Goal: Information Seeking & Learning: Check status

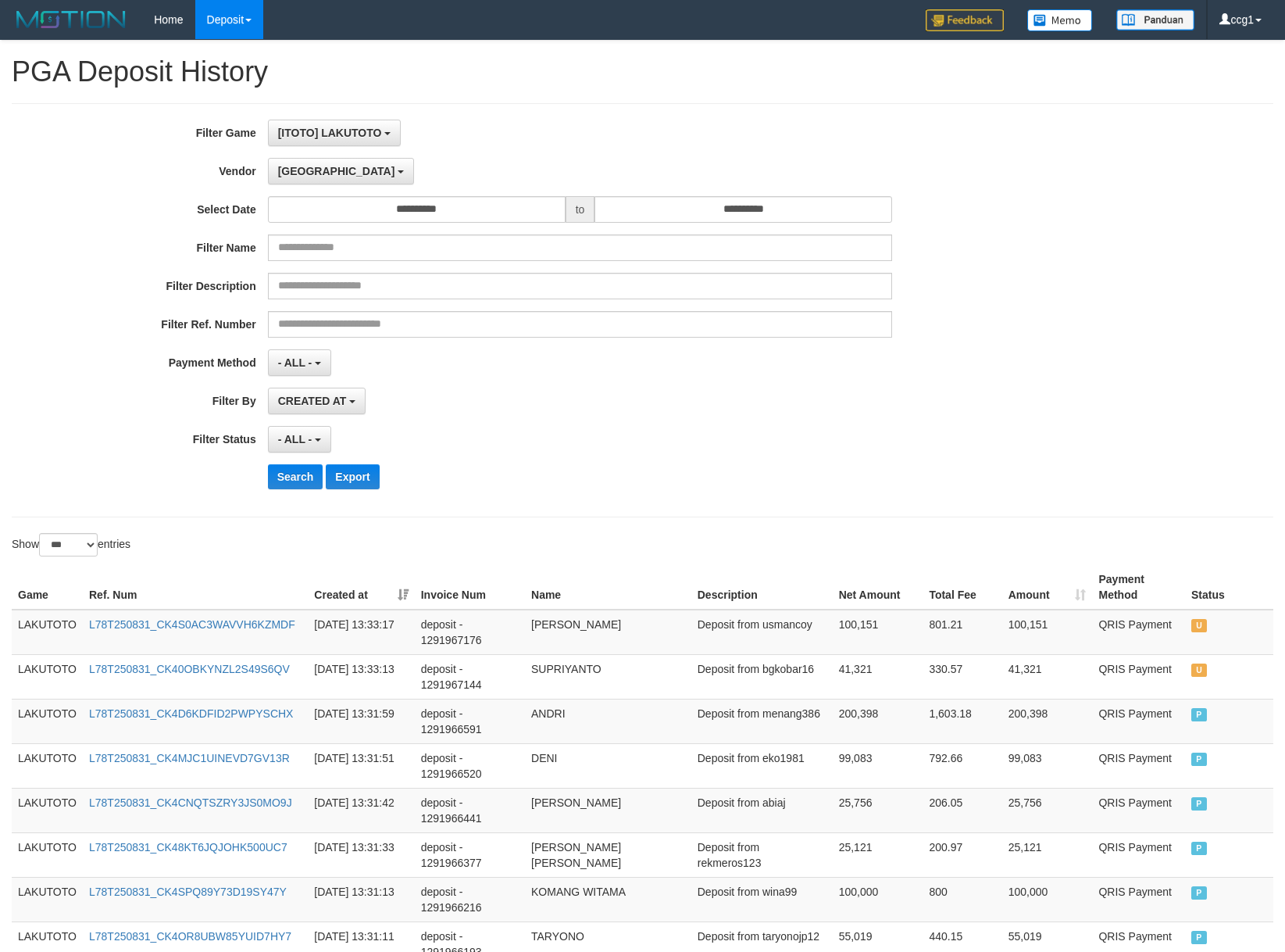
select select "**********"
select select "*"
select select "***"
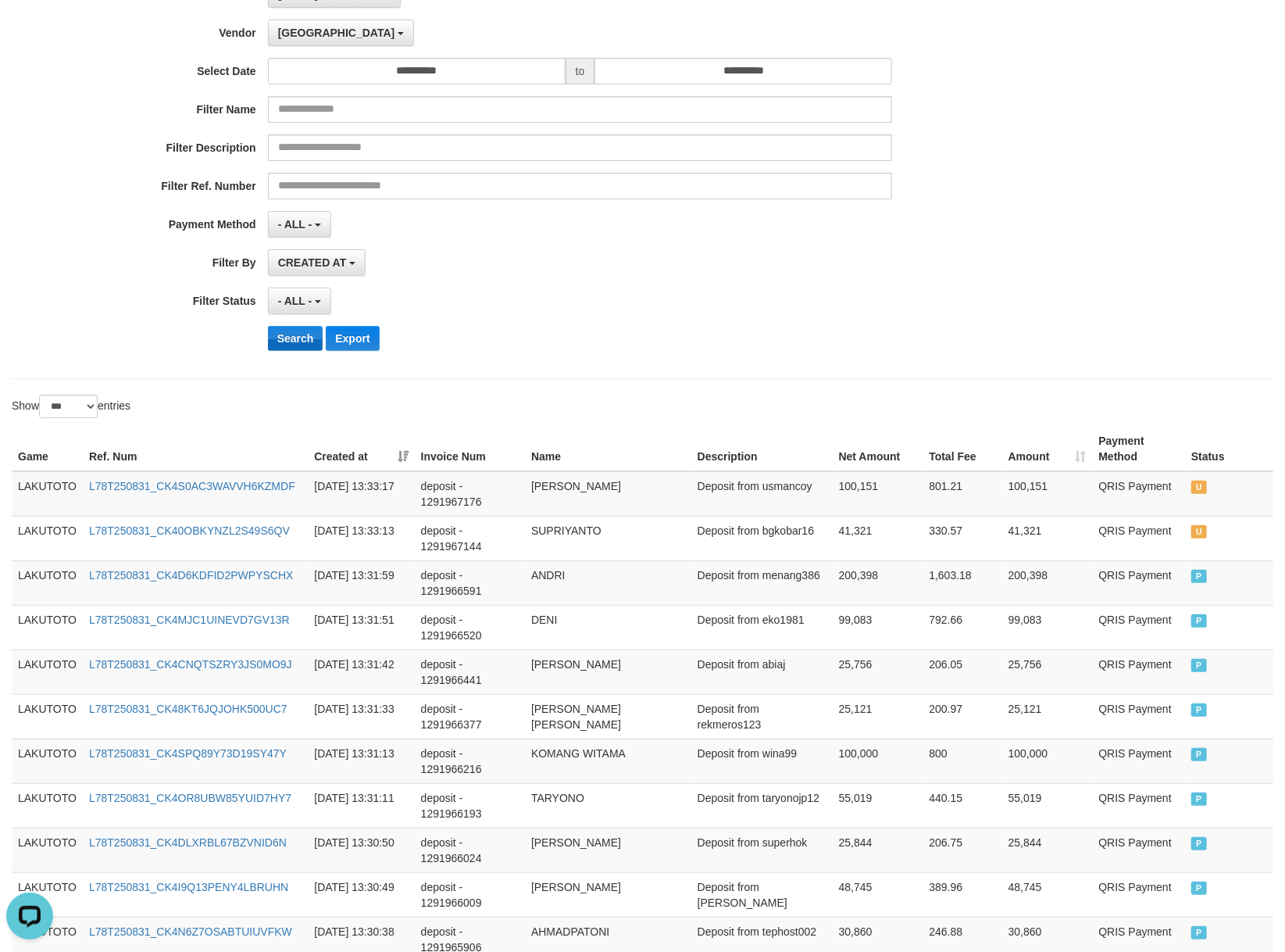
scroll to position [13, 0]
click at [283, 335] on button "Search" at bounding box center [296, 339] width 56 height 25
click at [888, 336] on div "Search Export" at bounding box center [669, 339] width 803 height 25
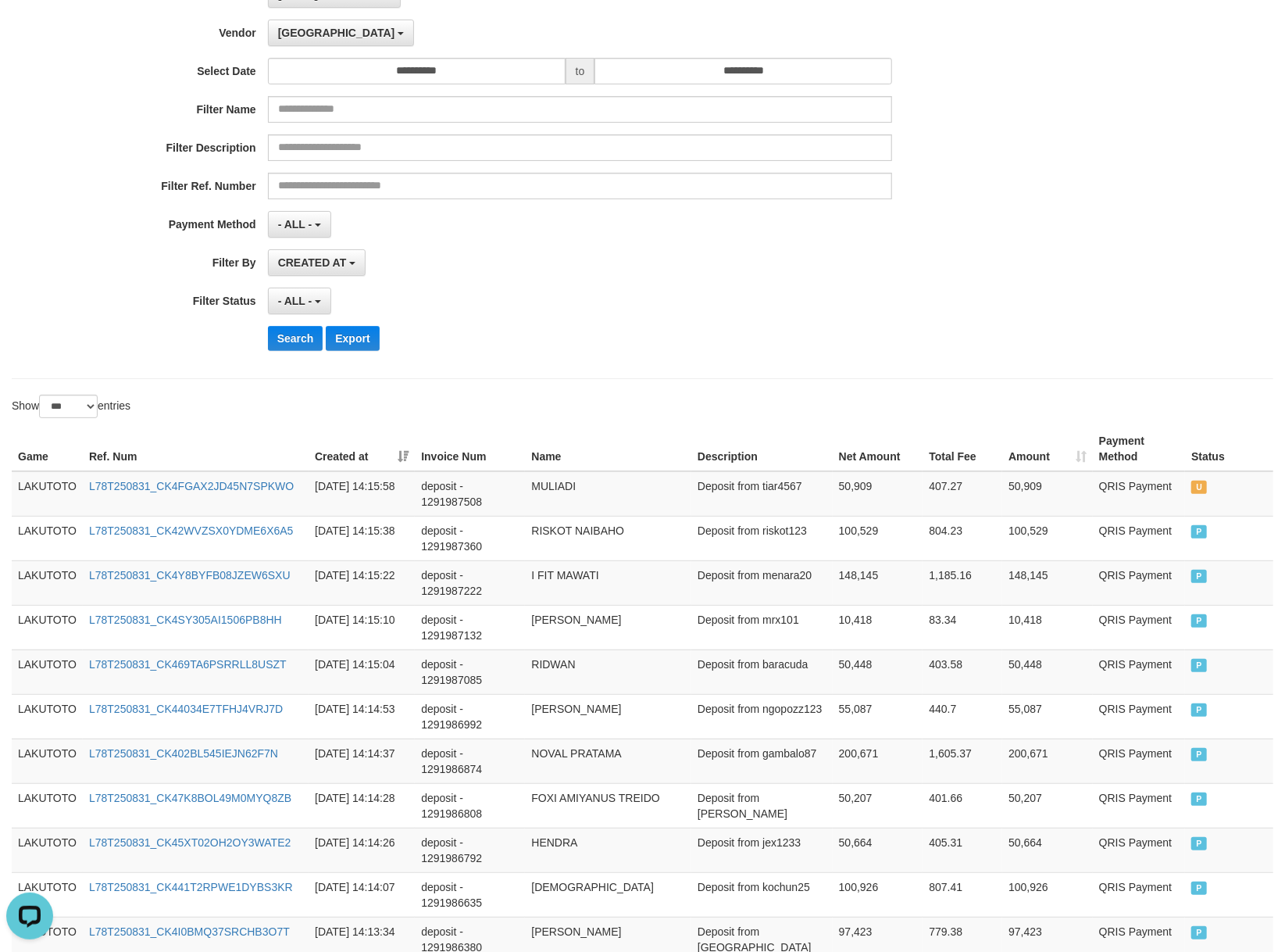
click at [873, 245] on div "**********" at bounding box center [535, 172] width 1071 height 382
click at [292, 40] on button "[GEOGRAPHIC_DATA]" at bounding box center [340, 33] width 146 height 27
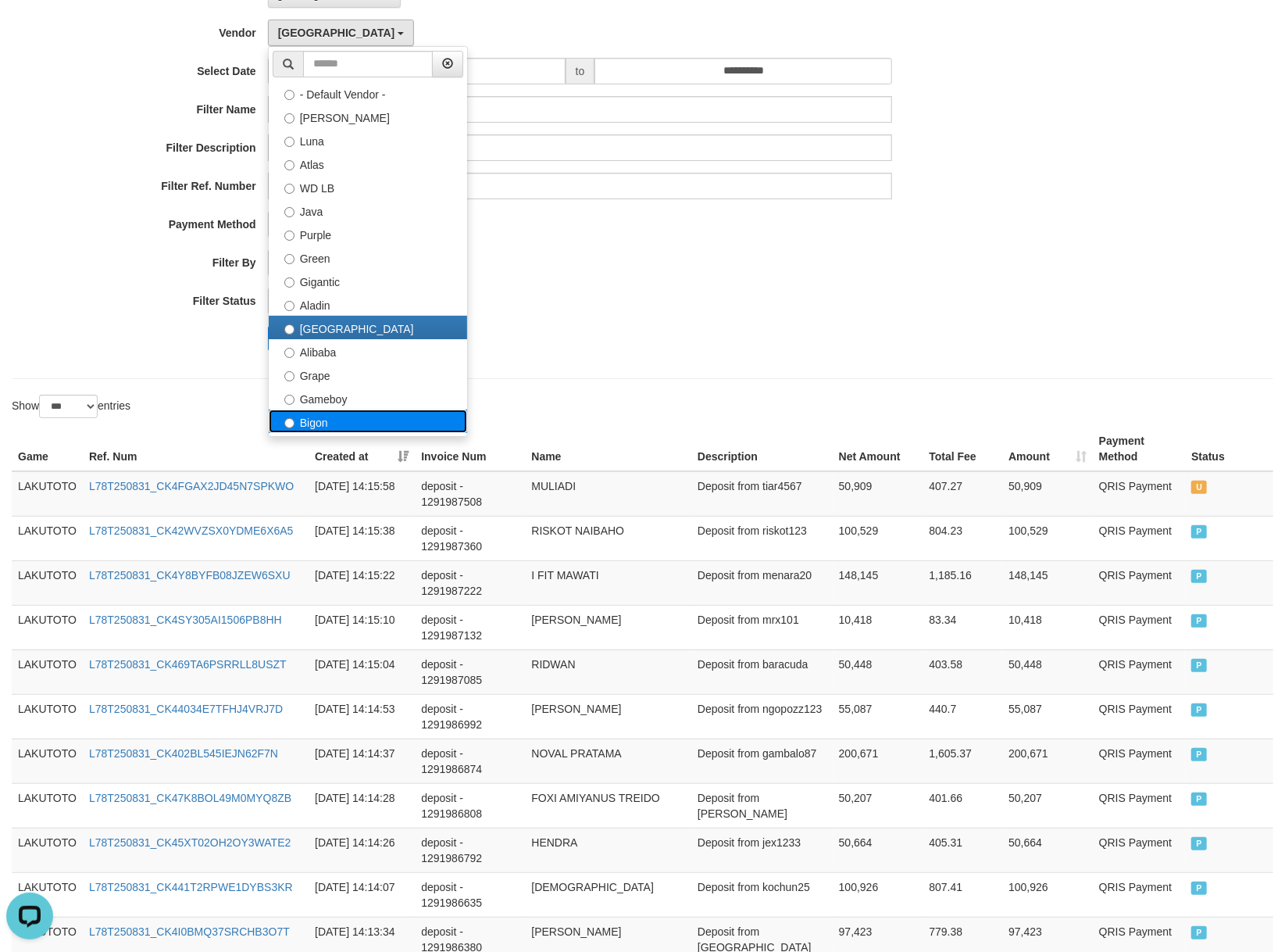
click at [366, 425] on label "Bigon" at bounding box center [368, 421] width 199 height 23
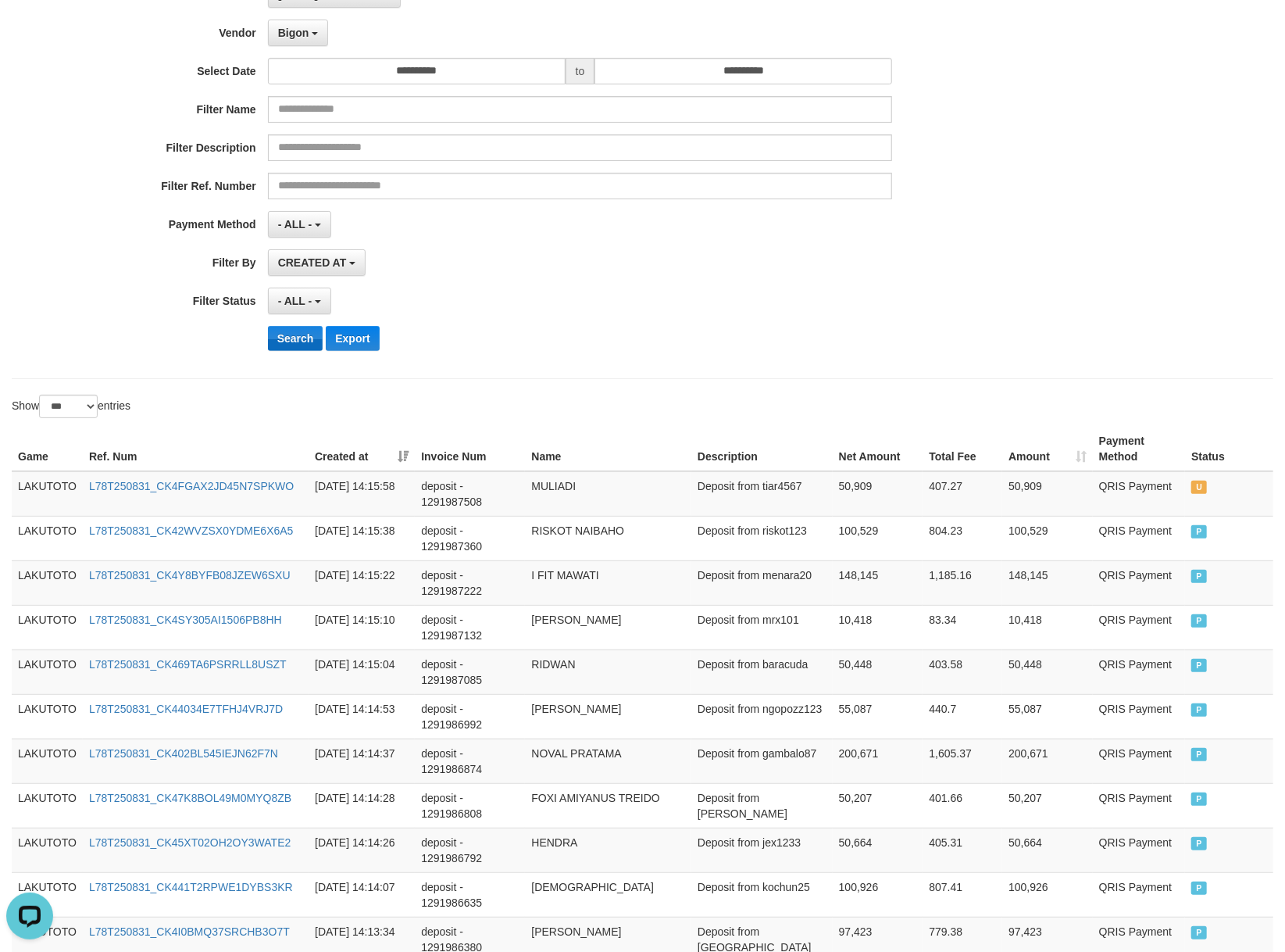
drag, startPoint x: 632, startPoint y: 322, endPoint x: 278, endPoint y: 334, distance: 354.2
click at [613, 331] on div "**********" at bounding box center [535, 172] width 1071 height 382
click at [287, 350] on button "Search" at bounding box center [296, 339] width 56 height 25
click at [769, 283] on div "**********" at bounding box center [535, 172] width 1071 height 382
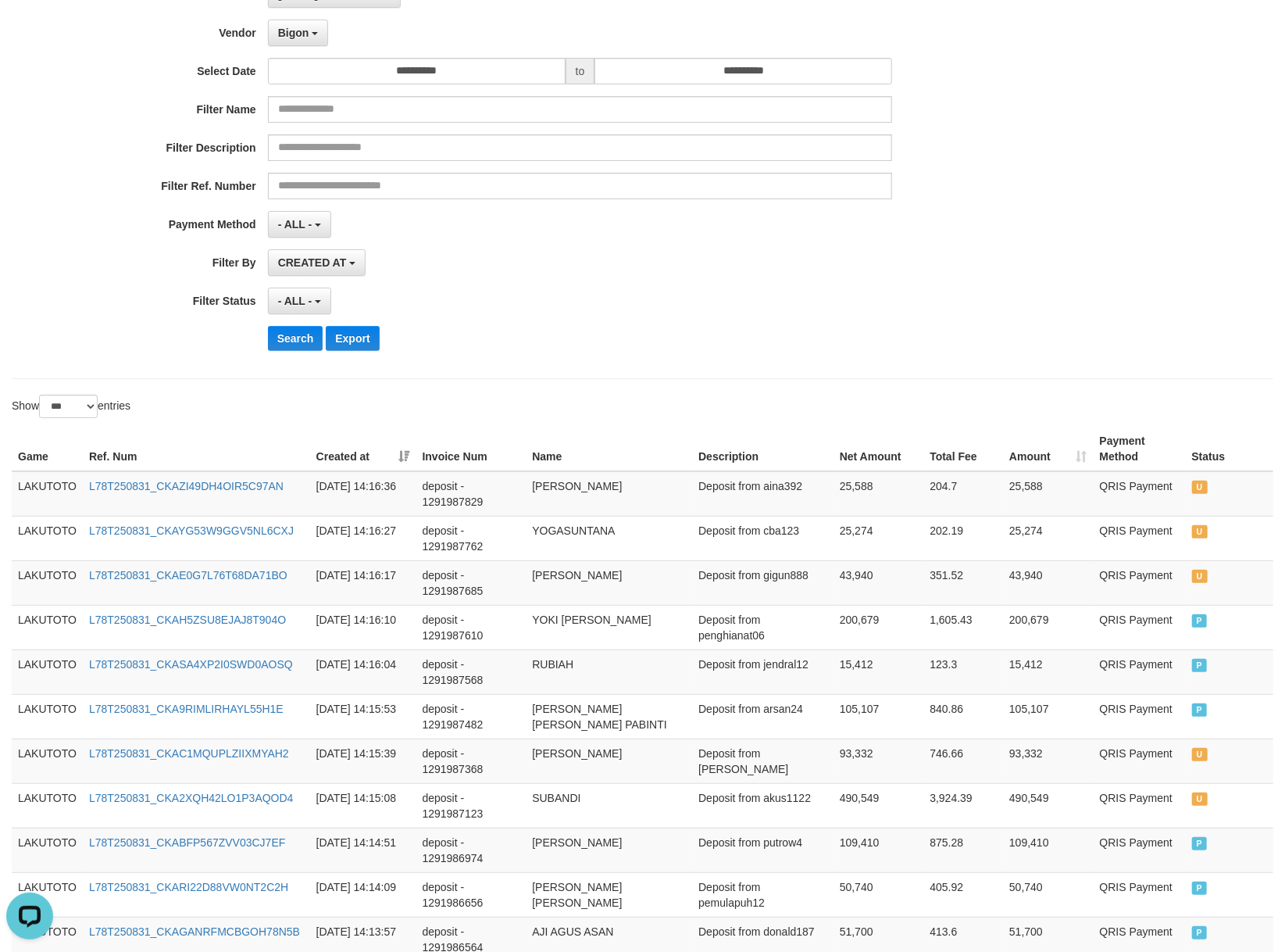
scroll to position [1495, 0]
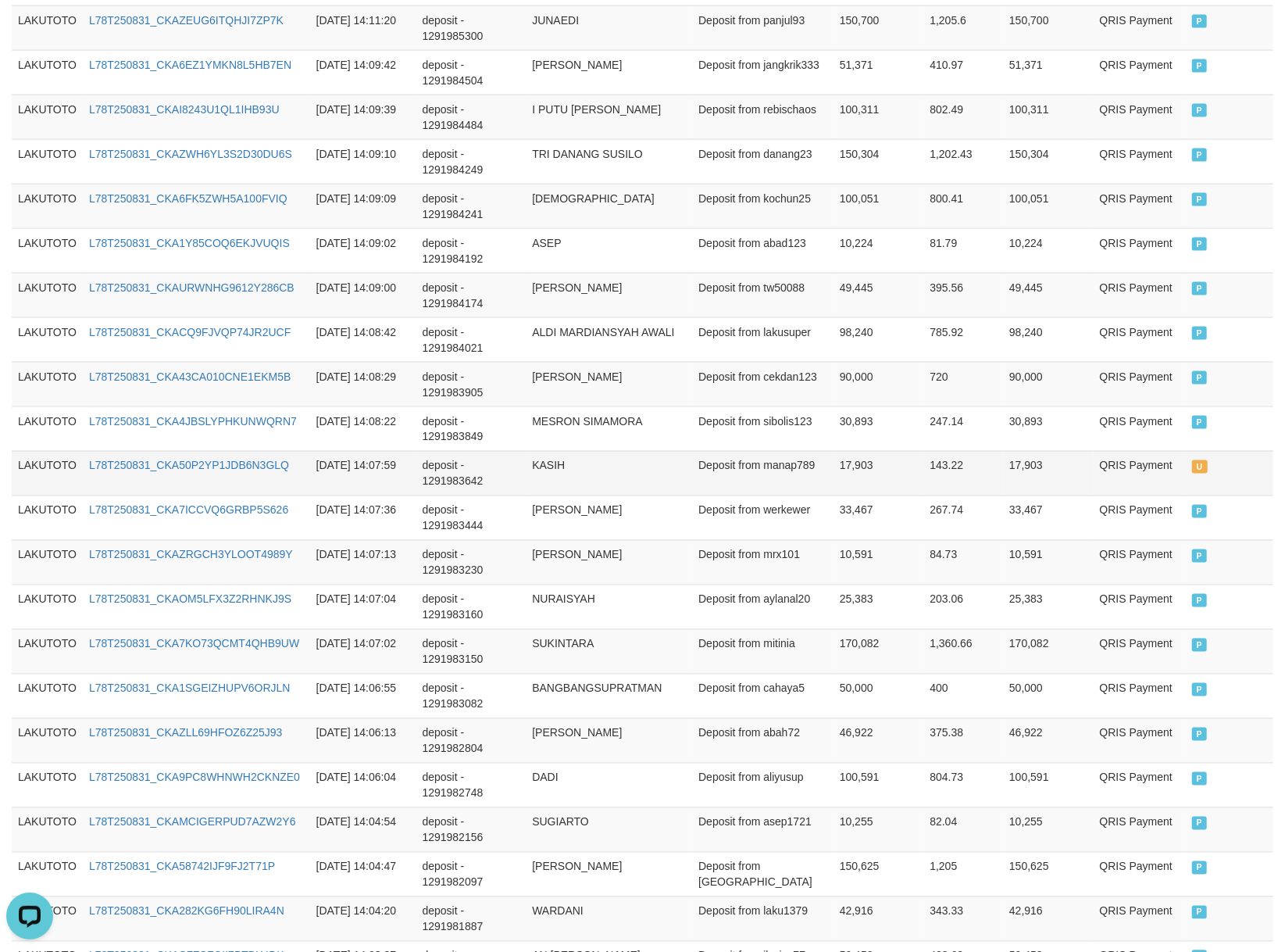
click at [463, 486] on td "deposit - 1291983642" at bounding box center [471, 473] width 110 height 45
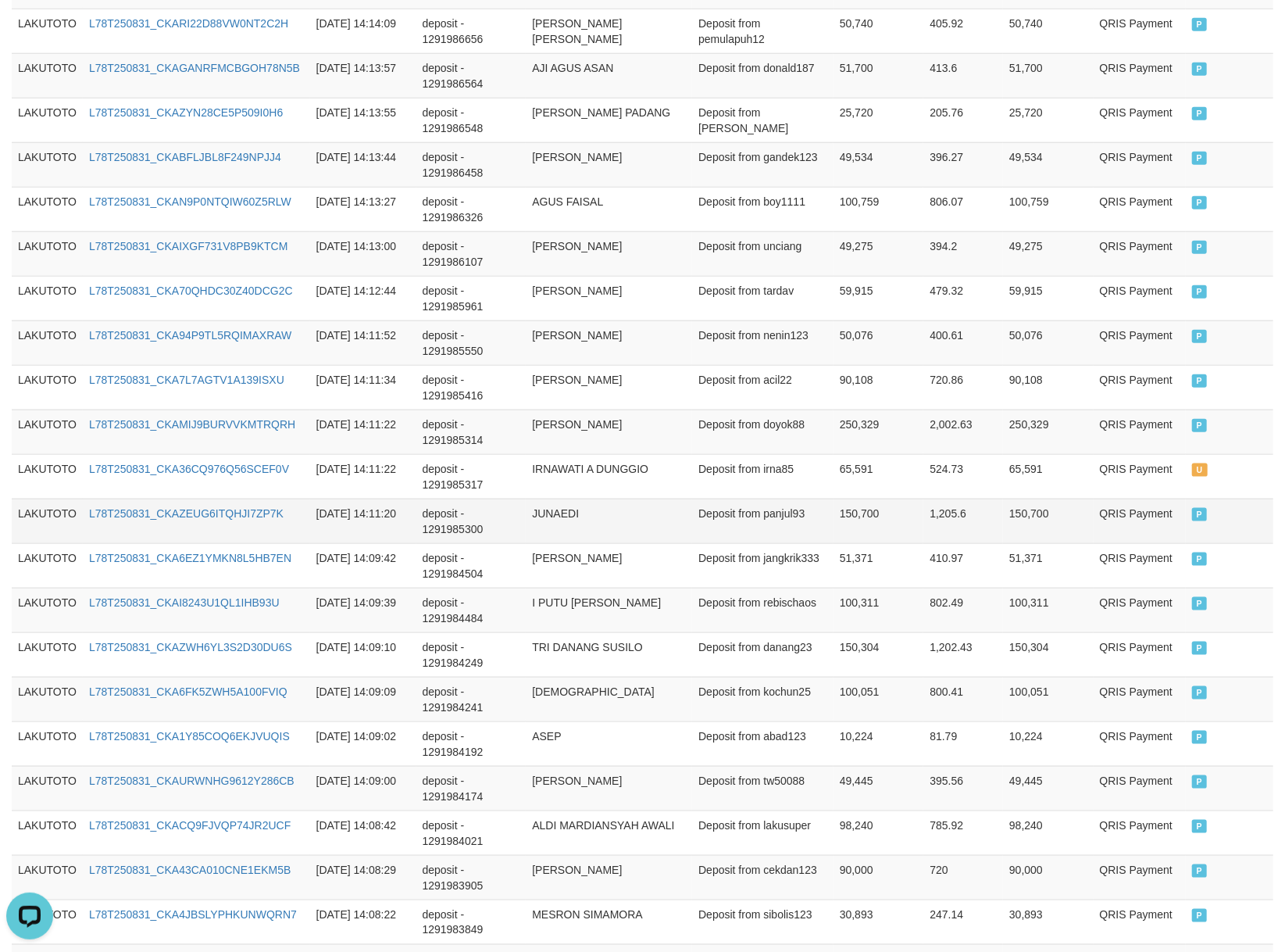
click at [450, 533] on td "deposit - 1291985300" at bounding box center [471, 521] width 110 height 45
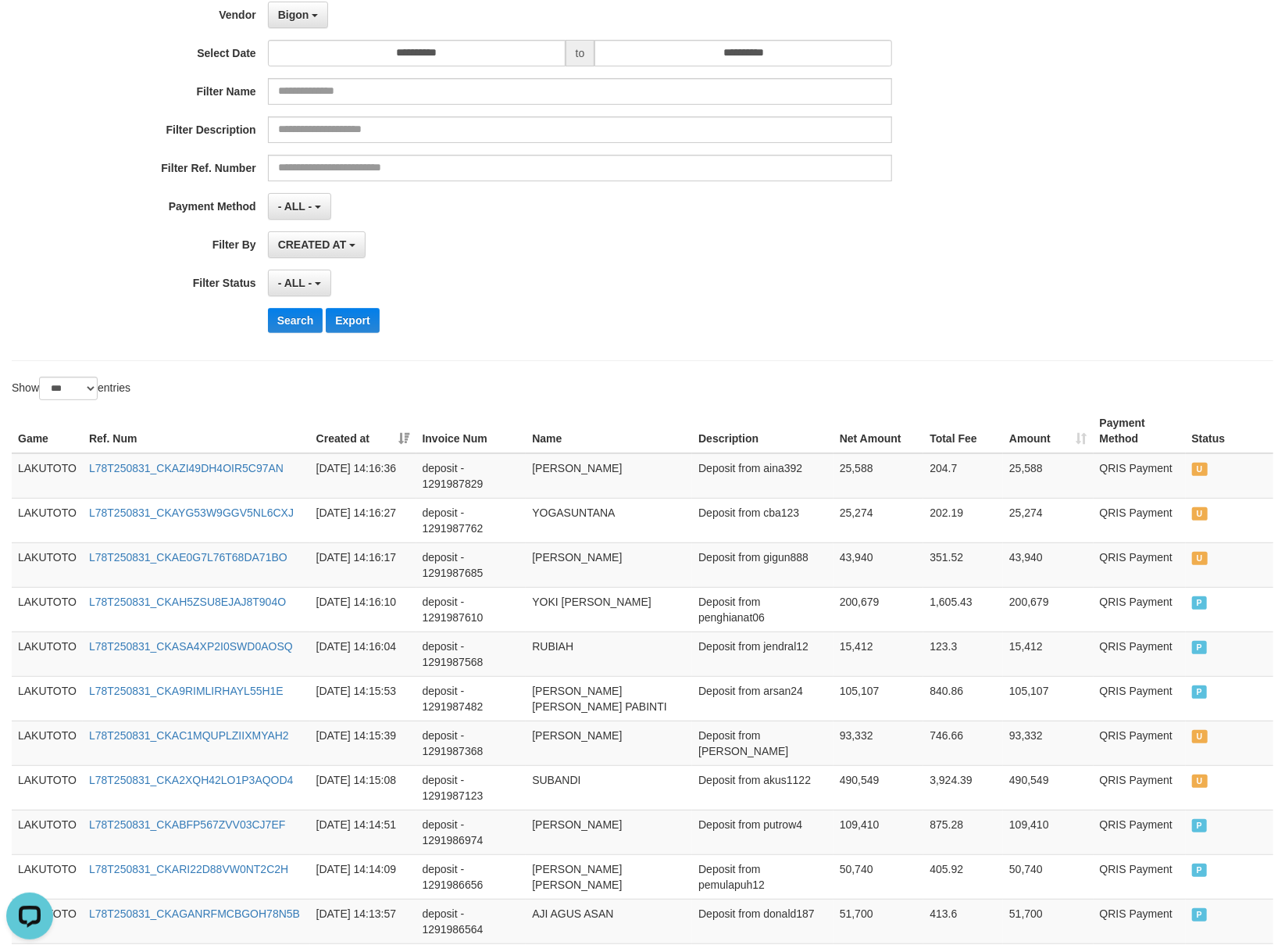
scroll to position [0, 0]
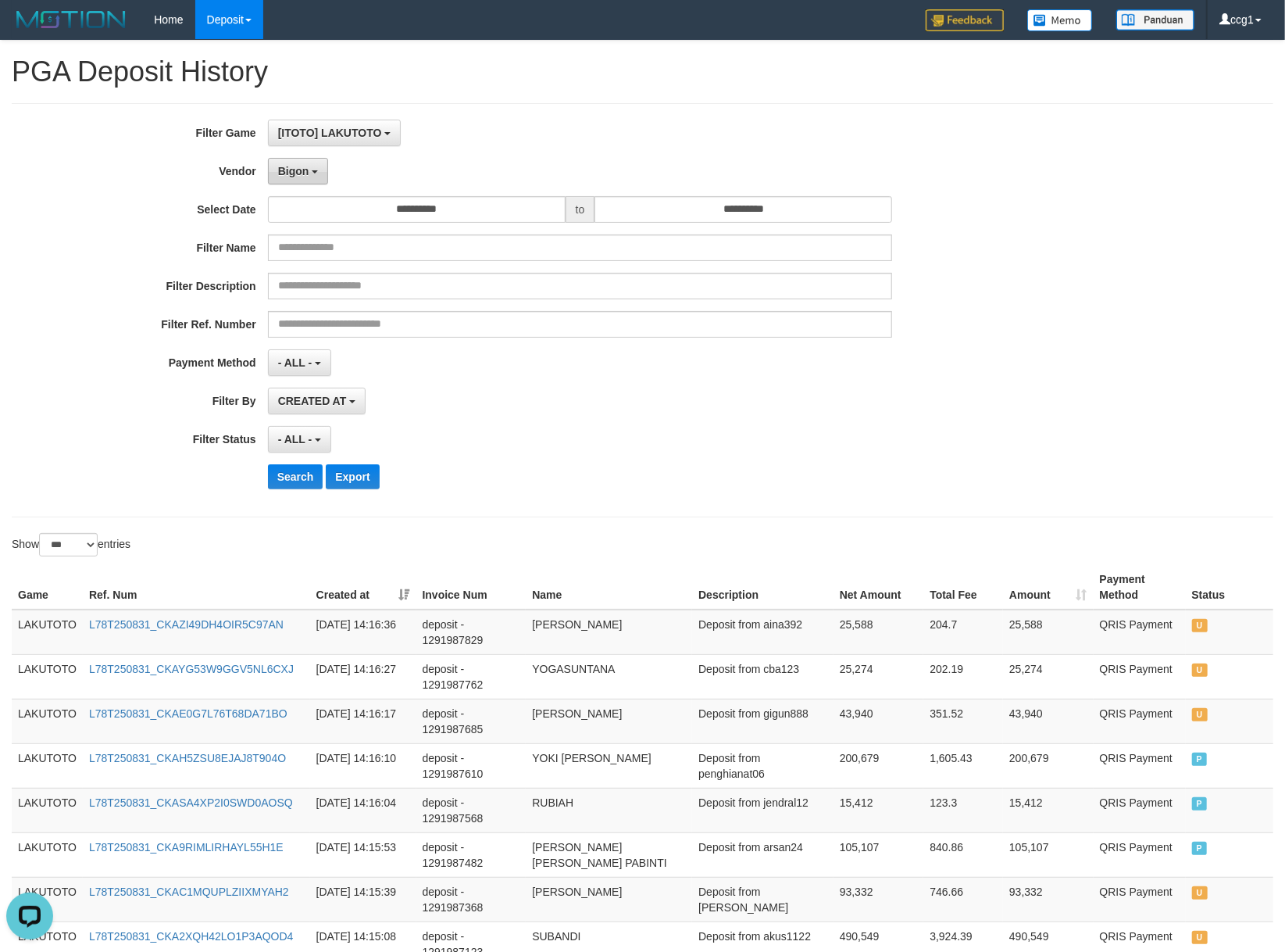
click at [291, 173] on span "Bigon" at bounding box center [294, 171] width 31 height 13
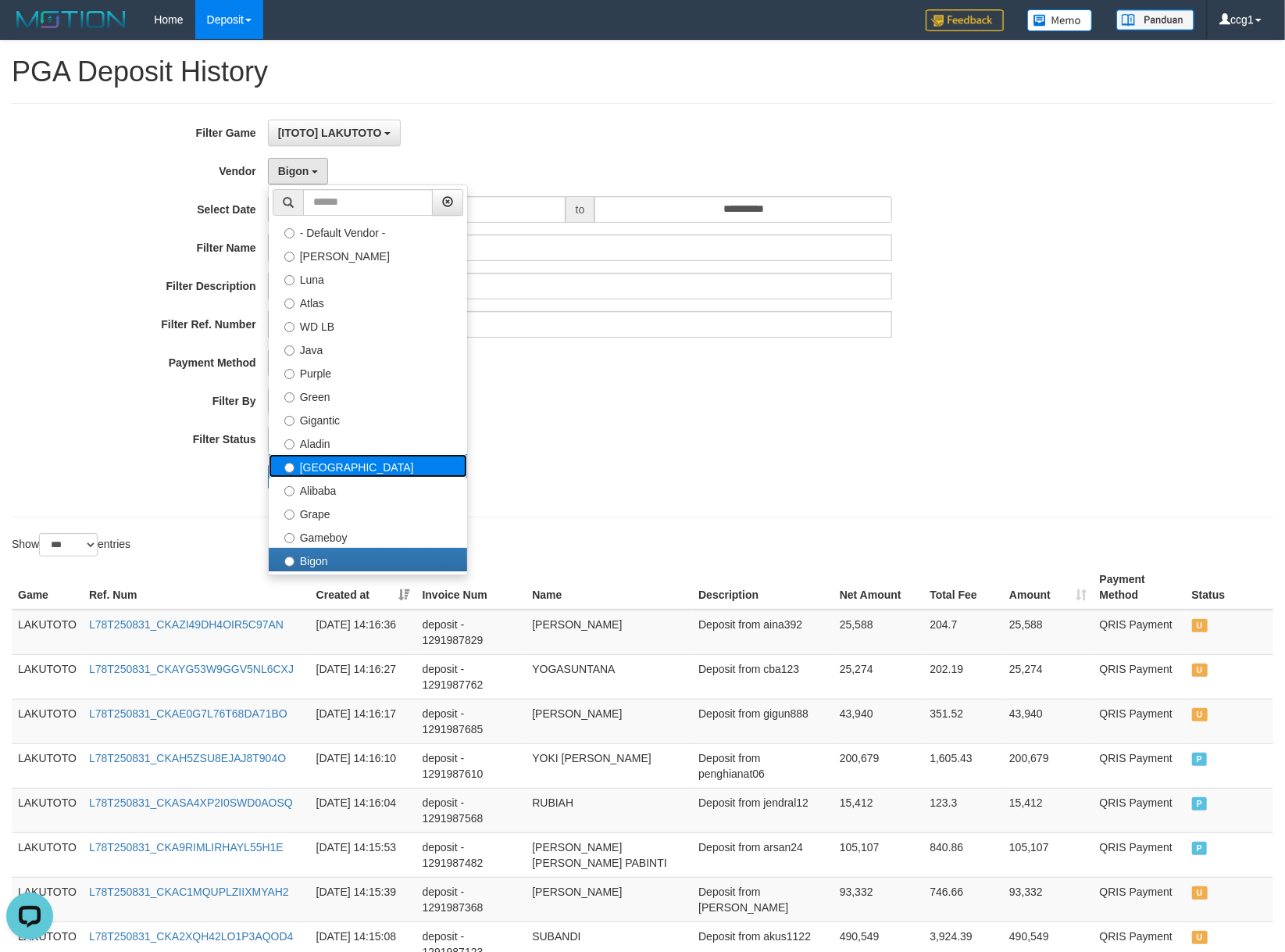
click at [364, 472] on label "[GEOGRAPHIC_DATA]" at bounding box center [368, 466] width 199 height 23
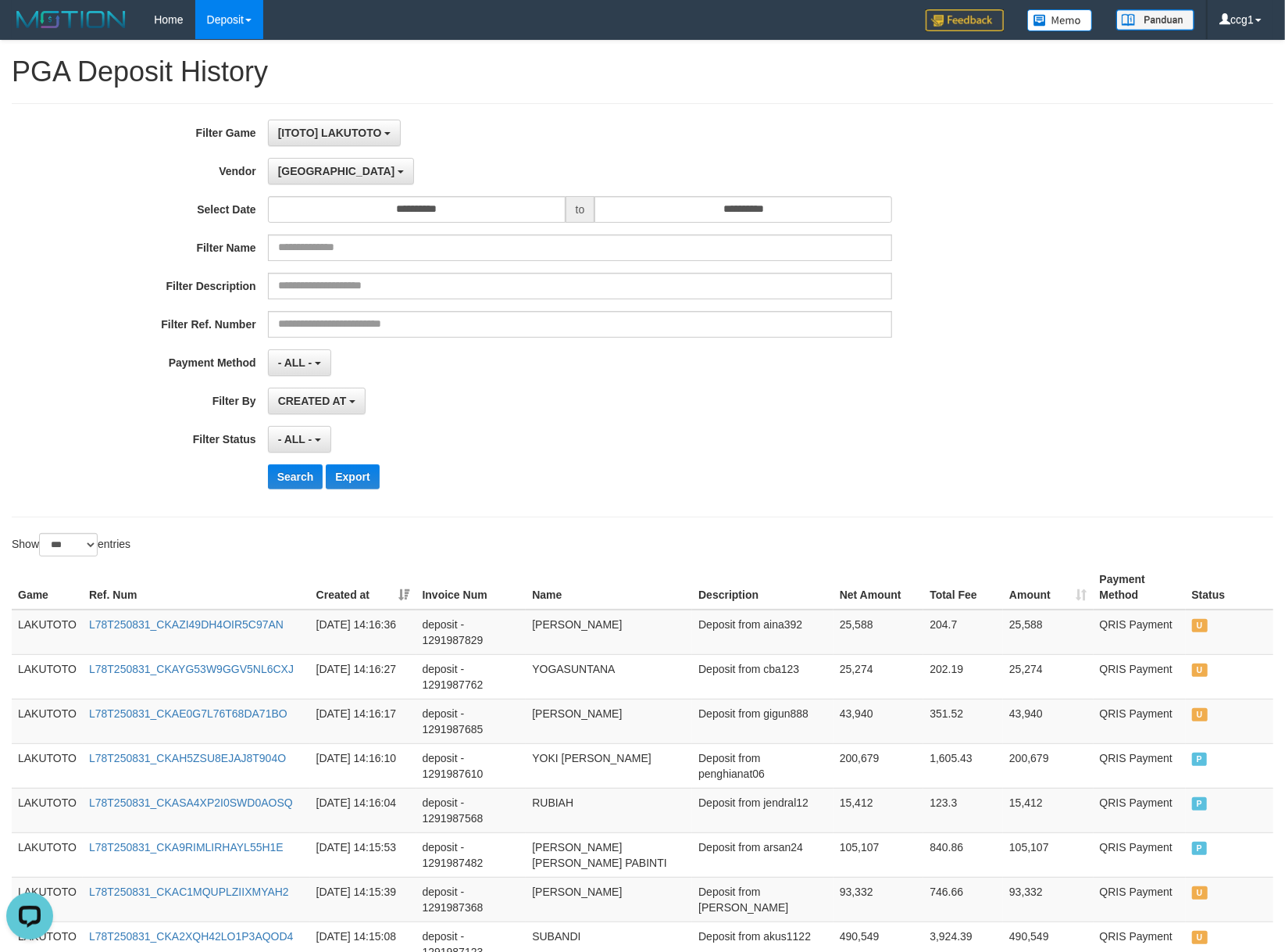
drag, startPoint x: 535, startPoint y: 466, endPoint x: 313, endPoint y: 492, distance: 223.5
click at [508, 469] on div "**********" at bounding box center [535, 310] width 1071 height 382
click at [302, 474] on button "Search" at bounding box center [296, 476] width 56 height 25
drag, startPoint x: 760, startPoint y: 474, endPoint x: 586, endPoint y: 485, distance: 174.3
click at [726, 474] on div "Search Export" at bounding box center [669, 476] width 803 height 25
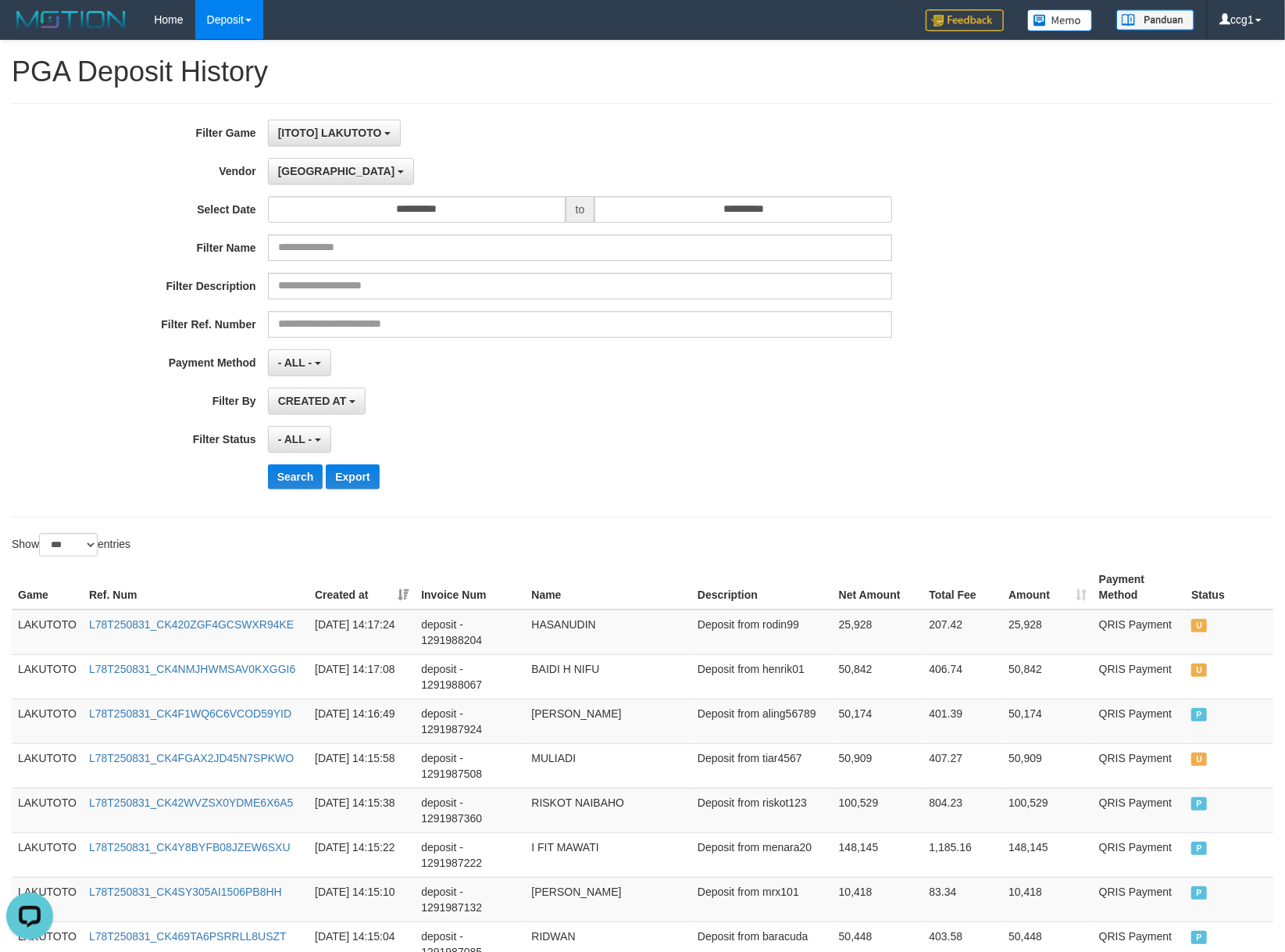
click at [722, 432] on div "- ALL - SELECT ALL - ALL - SELECT STATUS PENDING/UNPAID PAID CANCELED EXPIRED" at bounding box center [580, 440] width 625 height 27
click at [297, 178] on button "[GEOGRAPHIC_DATA]" at bounding box center [340, 171] width 146 height 27
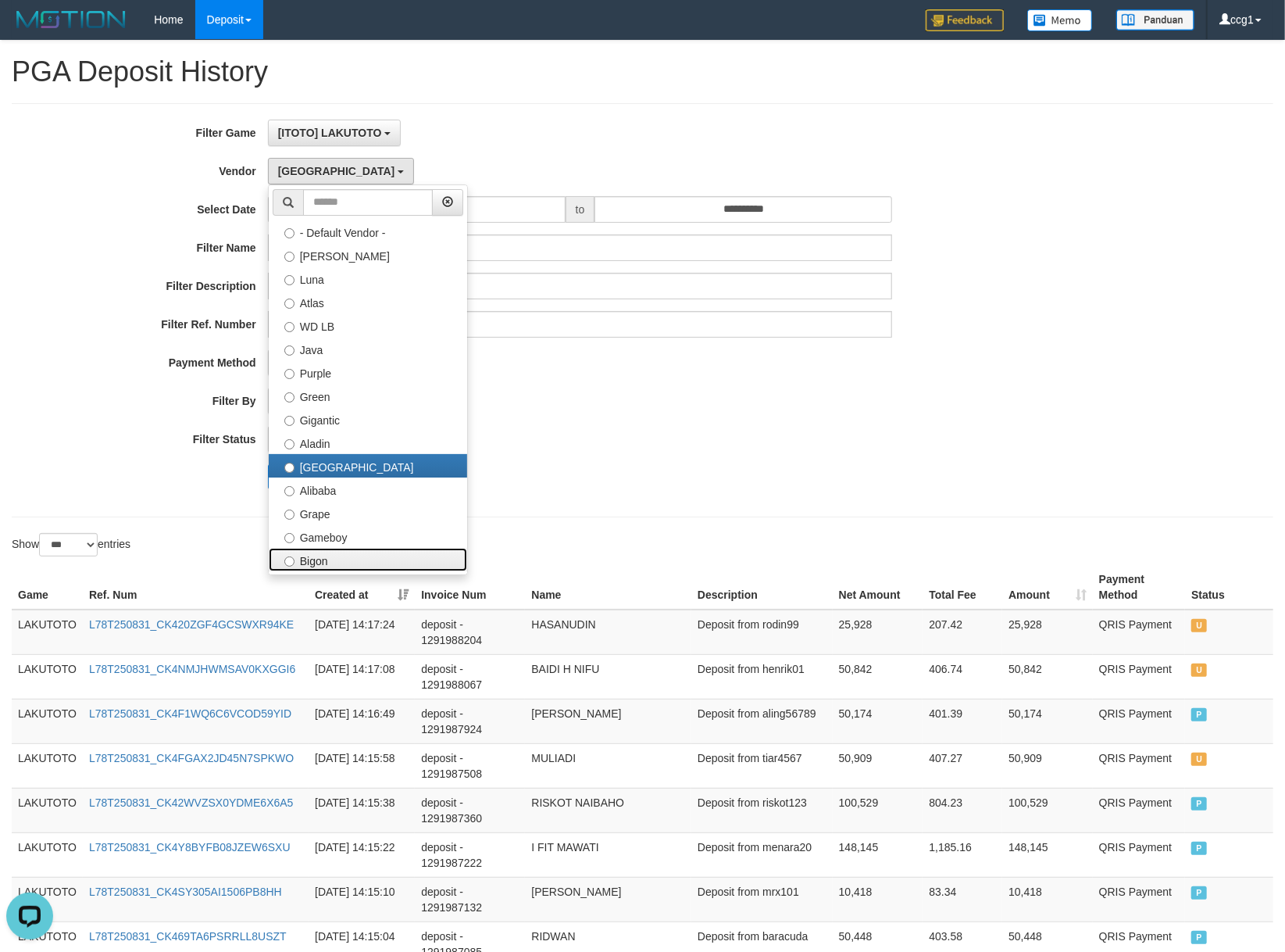
drag, startPoint x: 365, startPoint y: 561, endPoint x: 558, endPoint y: 532, distance: 195.2
click at [369, 561] on label "Bigon" at bounding box center [368, 560] width 199 height 23
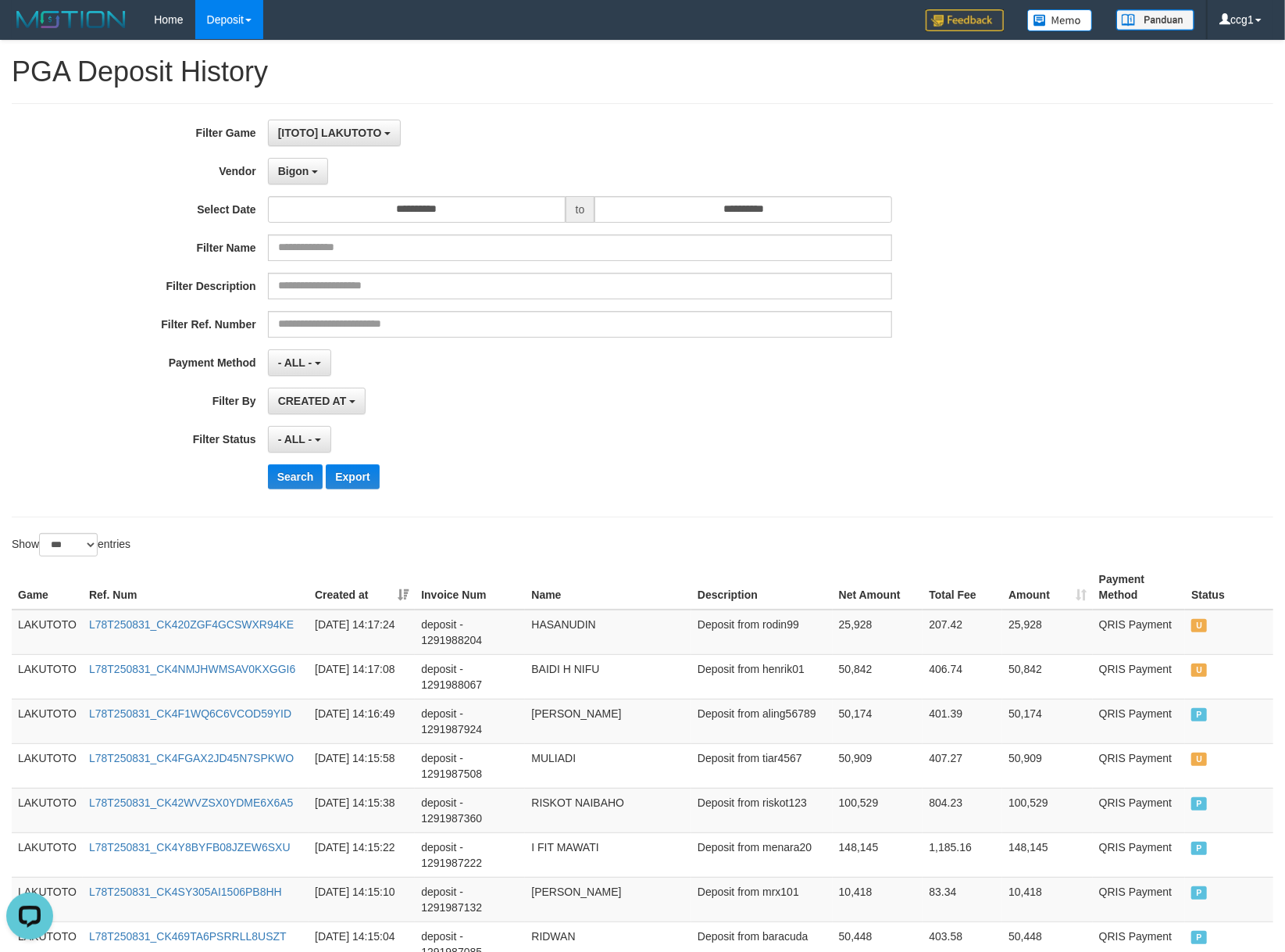
drag, startPoint x: 561, startPoint y: 532, endPoint x: 439, endPoint y: 532, distance: 122.0
click at [283, 478] on button "Search" at bounding box center [296, 476] width 56 height 25
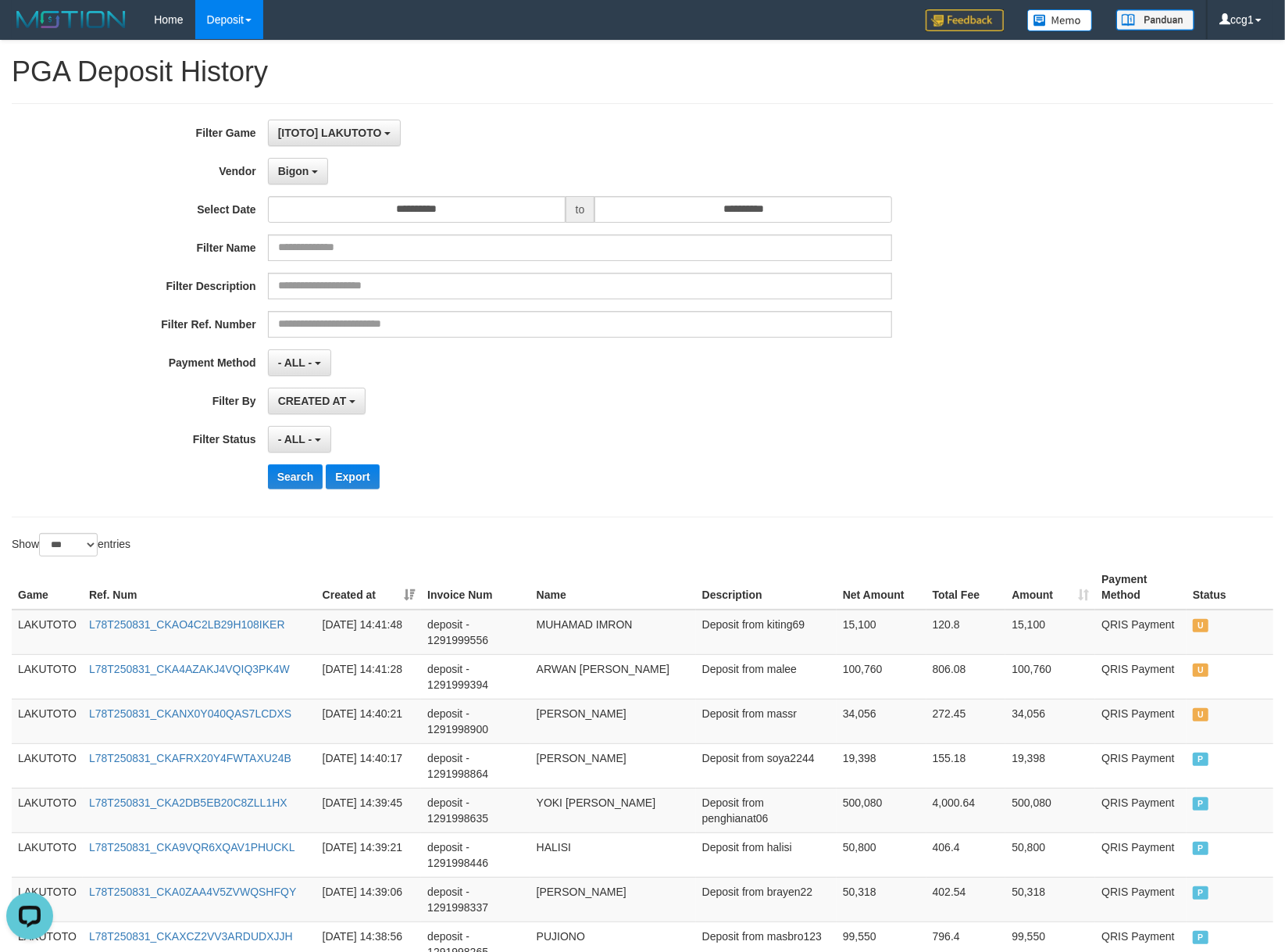
click at [920, 489] on div "Search Export" at bounding box center [669, 476] width 803 height 25
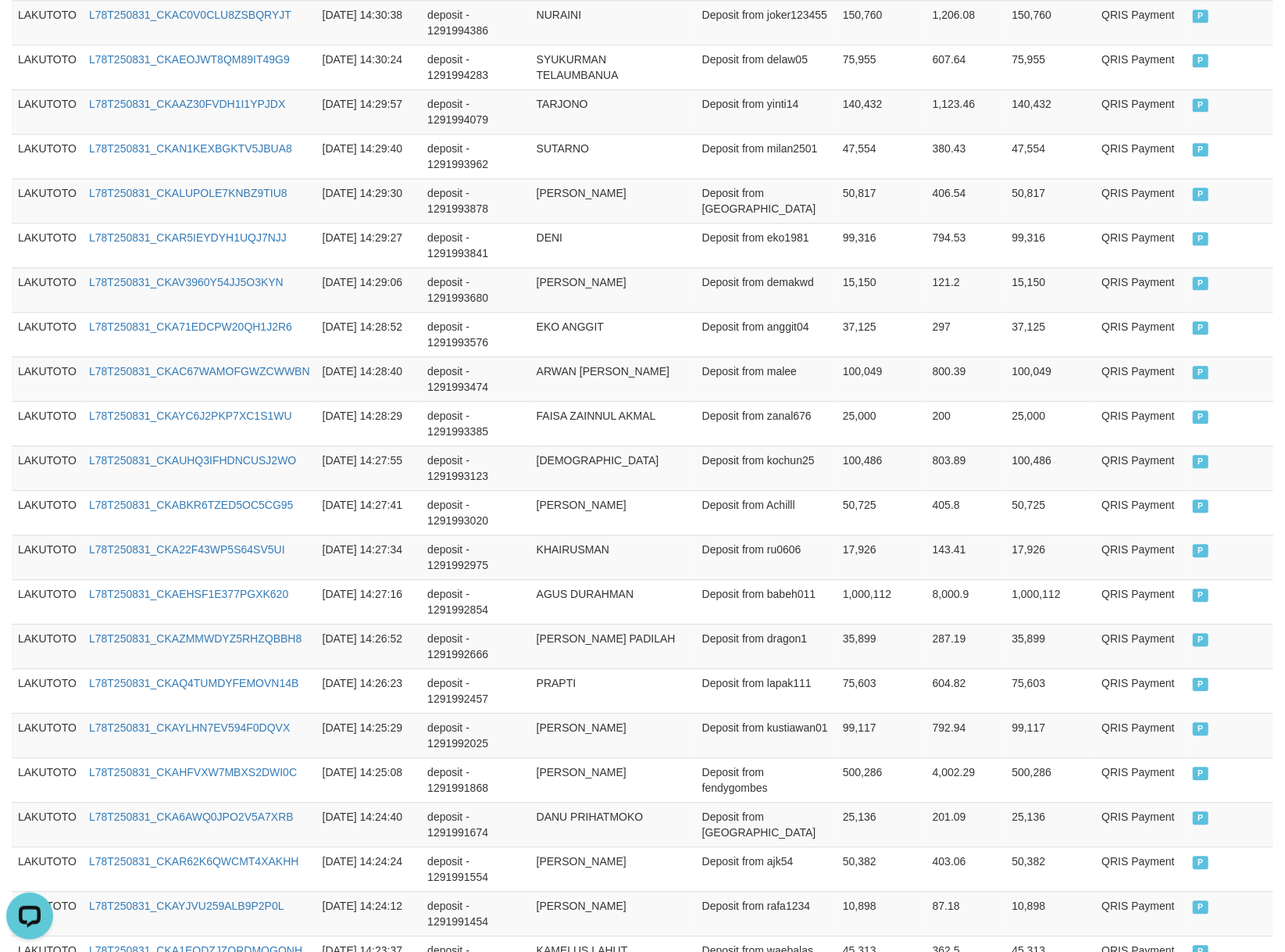
scroll to position [1539, 0]
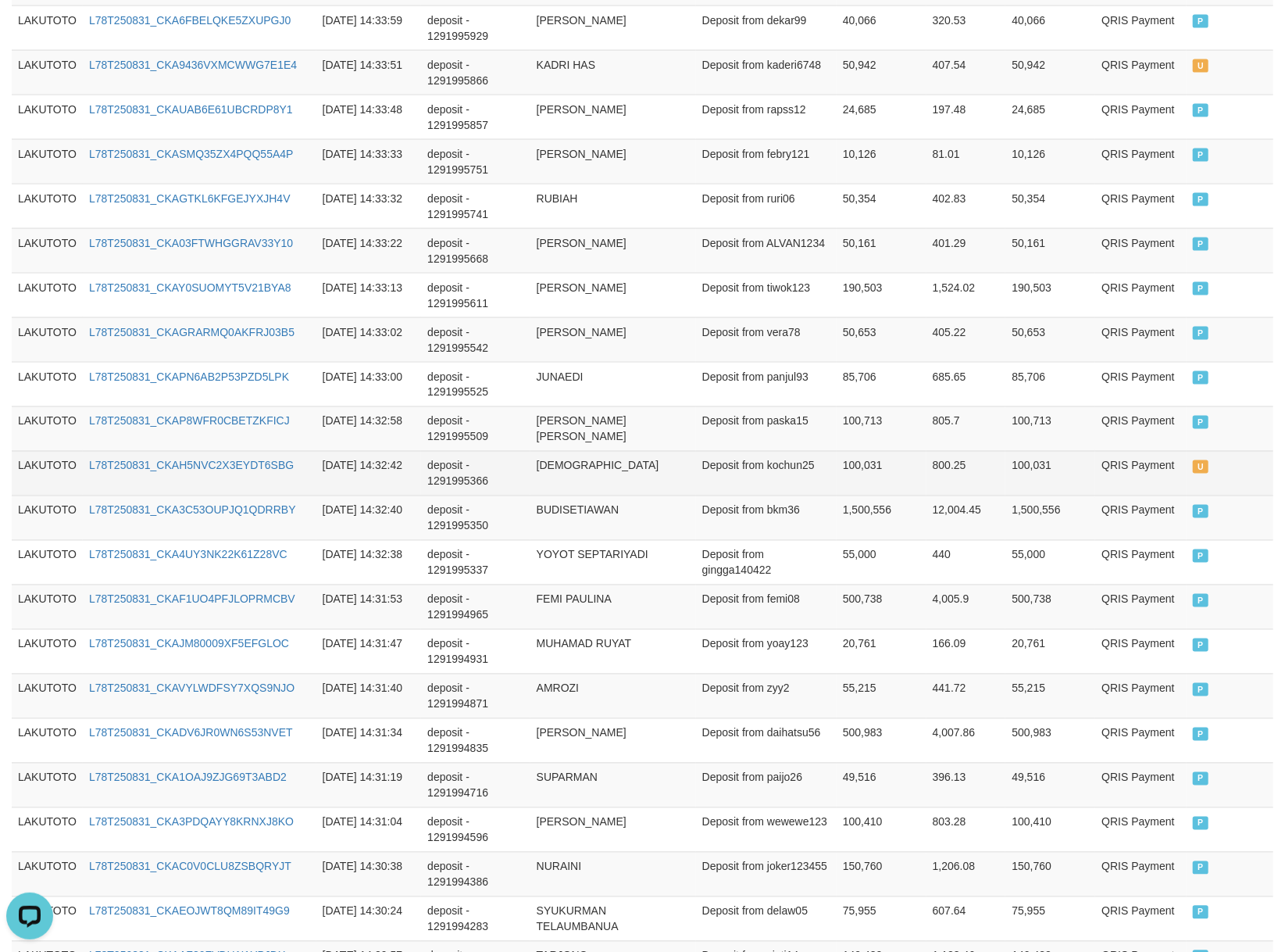
click at [1028, 473] on td "100,031" at bounding box center [1050, 473] width 90 height 45
click at [1027, 473] on td "100,031" at bounding box center [1050, 473] width 90 height 45
copy td "100,031"
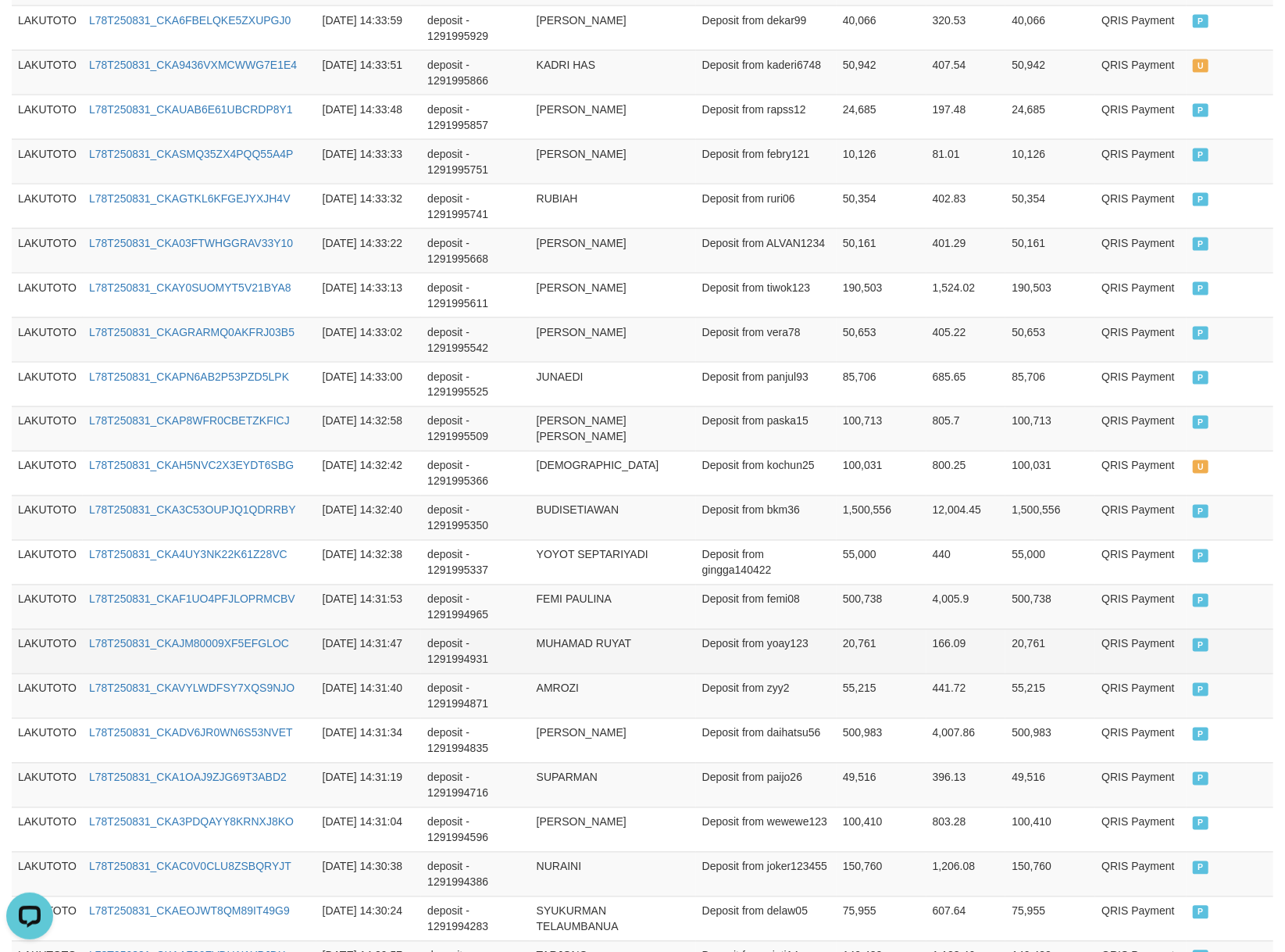
drag, startPoint x: 953, startPoint y: 665, endPoint x: 945, endPoint y: 665, distance: 8.0
click at [951, 665] on td "166.09" at bounding box center [966, 651] width 80 height 45
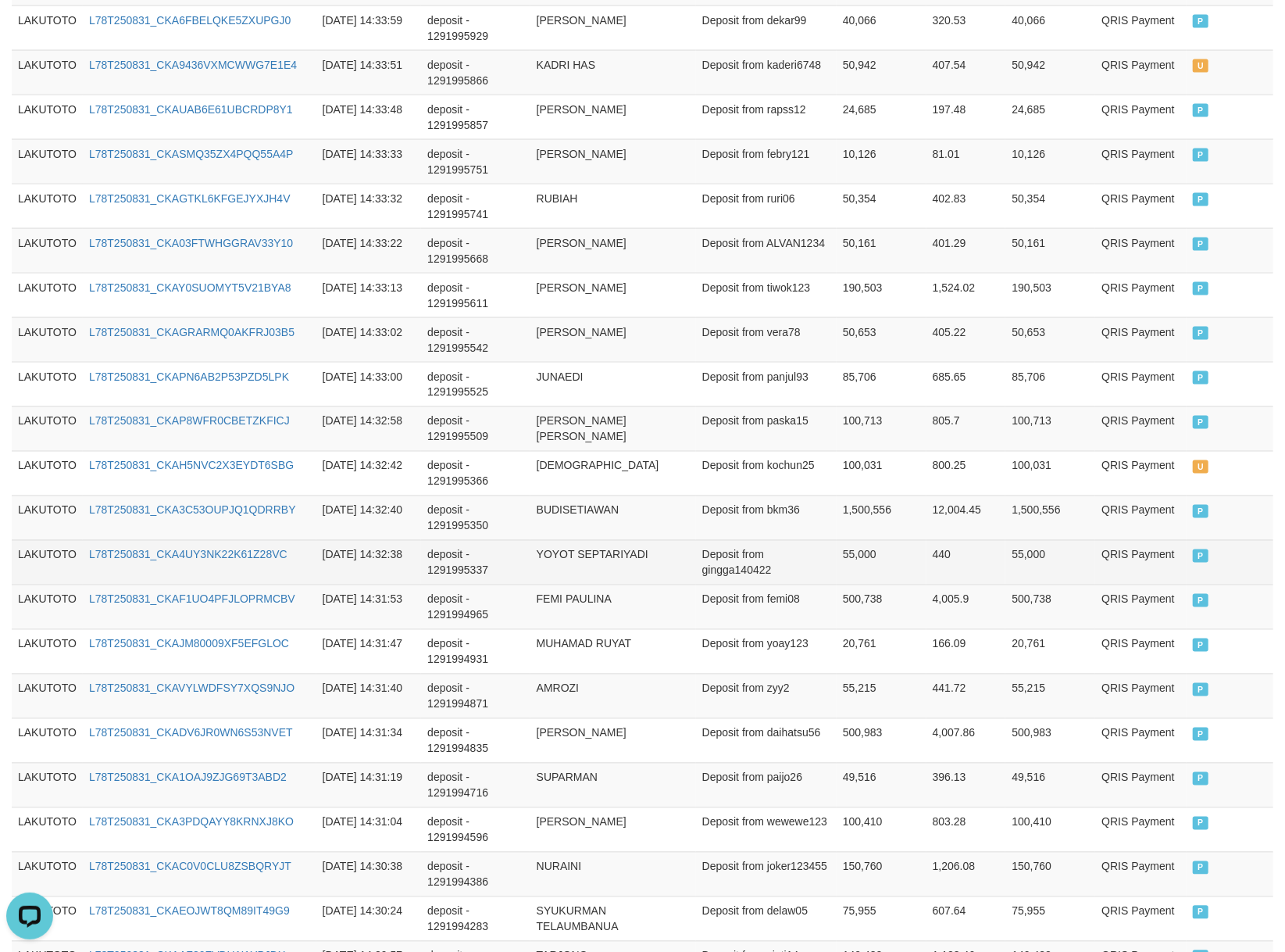
click at [698, 585] on td "Deposit from gingga140422" at bounding box center [766, 562] width 141 height 45
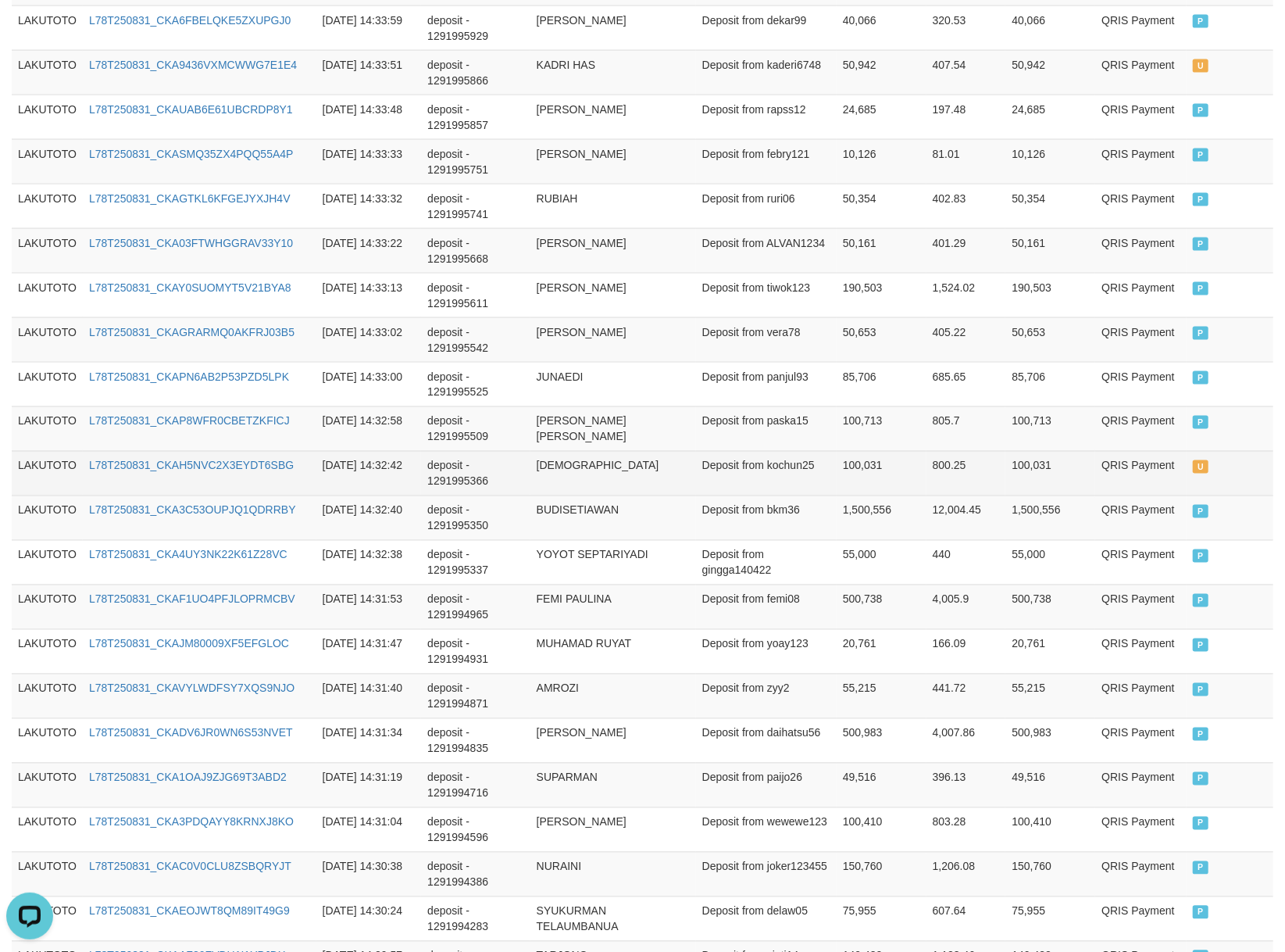
click at [671, 495] on td "[DEMOGRAPHIC_DATA]" at bounding box center [613, 473] width 166 height 45
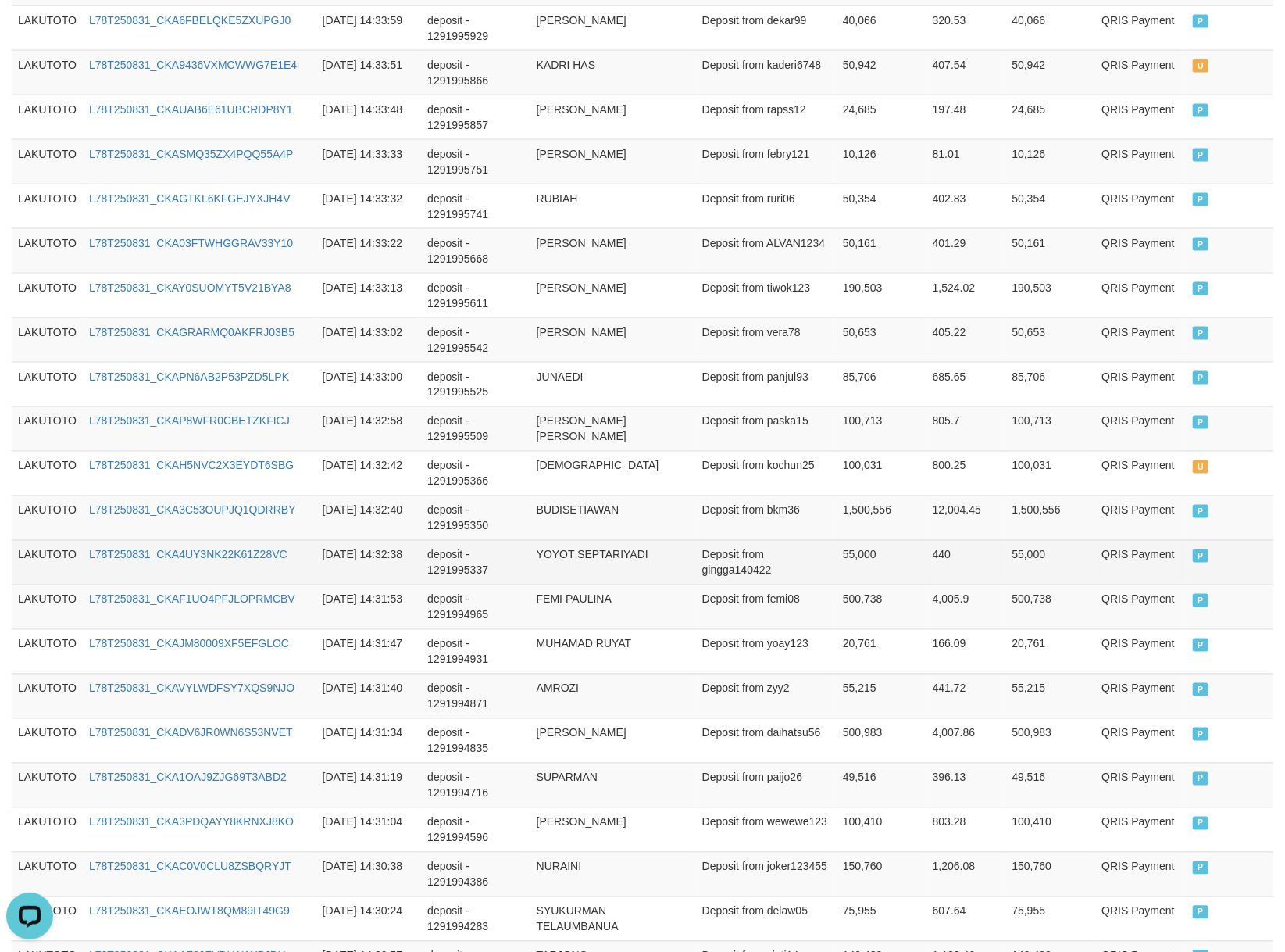
click at [855, 575] on td "55,000" at bounding box center [881, 562] width 90 height 45
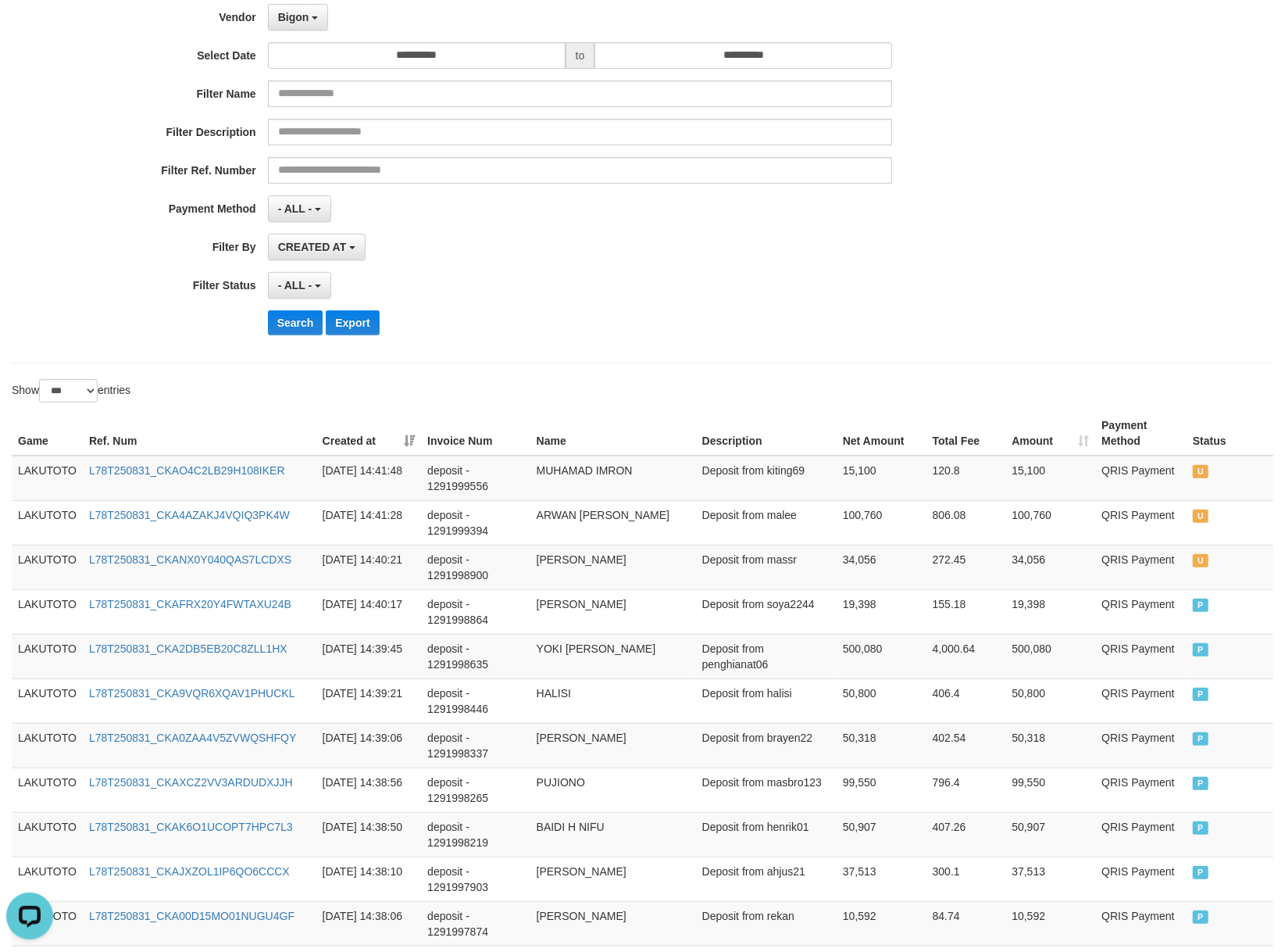
scroll to position [0, 0]
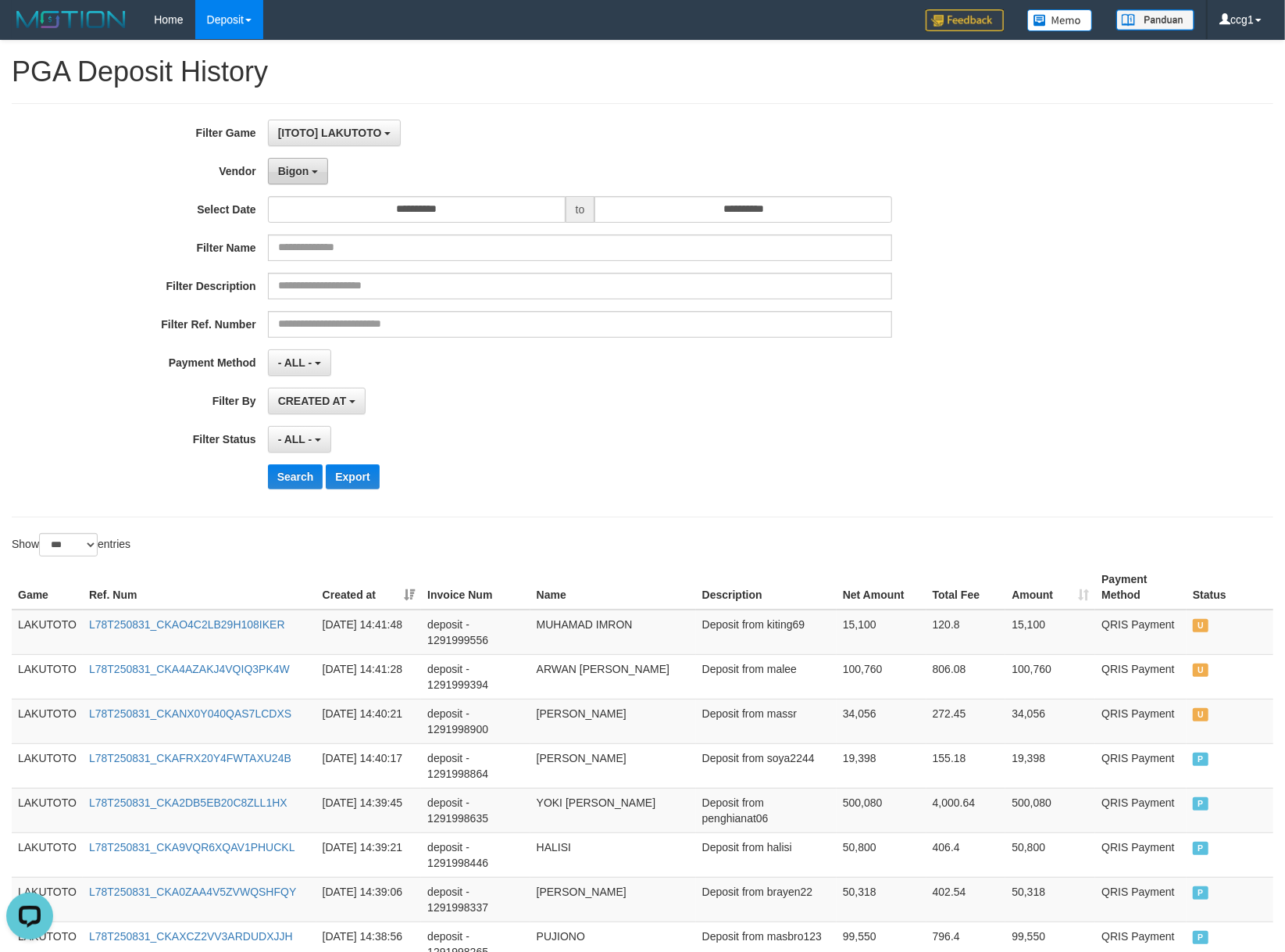
drag, startPoint x: 276, startPoint y: 184, endPoint x: 278, endPoint y: 175, distance: 9.2
click at [277, 180] on button "Bigon" at bounding box center [298, 171] width 61 height 27
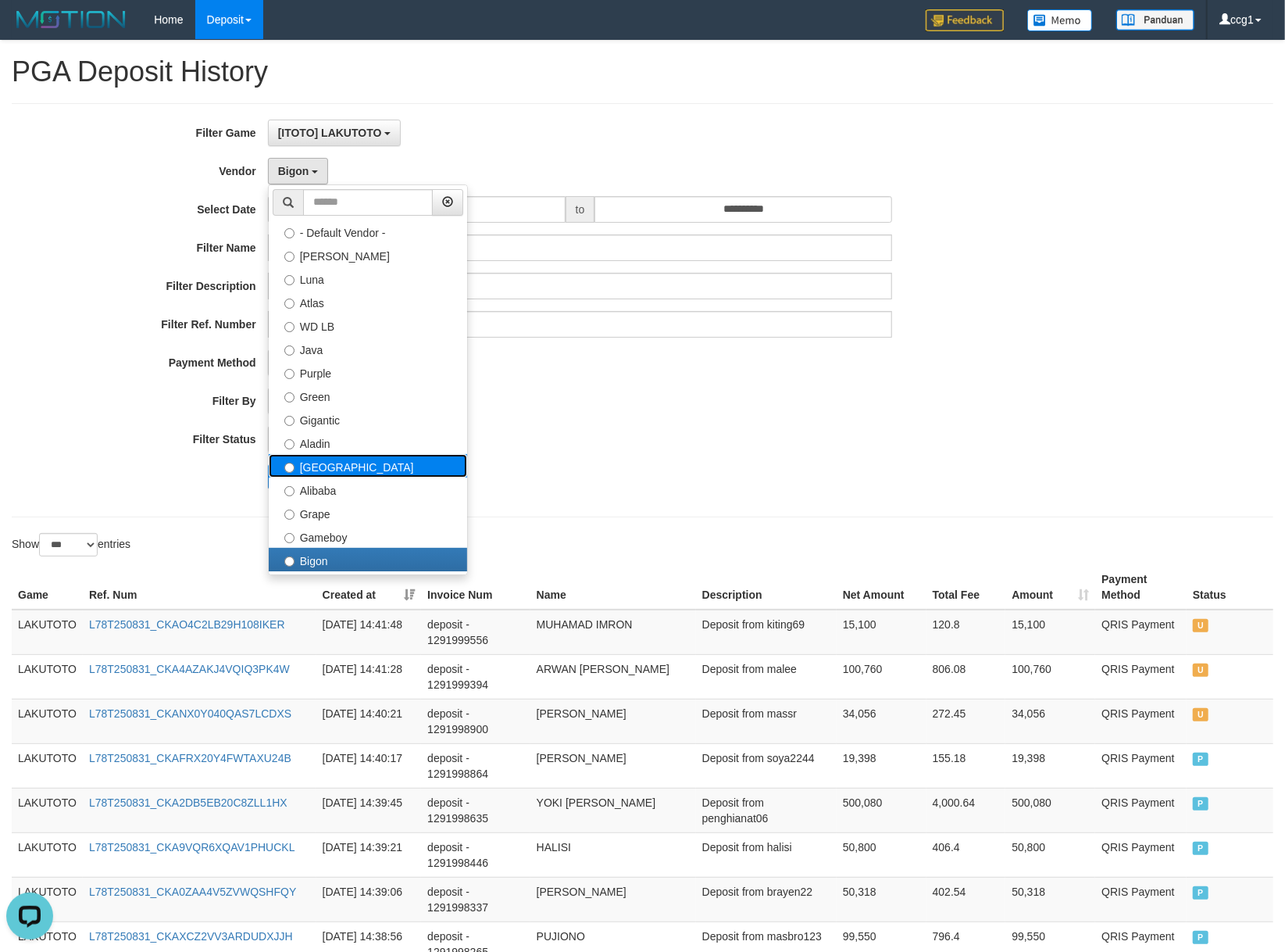
drag, startPoint x: 340, startPoint y: 466, endPoint x: 645, endPoint y: 467, distance: 305.0
click at [347, 467] on label "[GEOGRAPHIC_DATA]" at bounding box center [368, 466] width 199 height 23
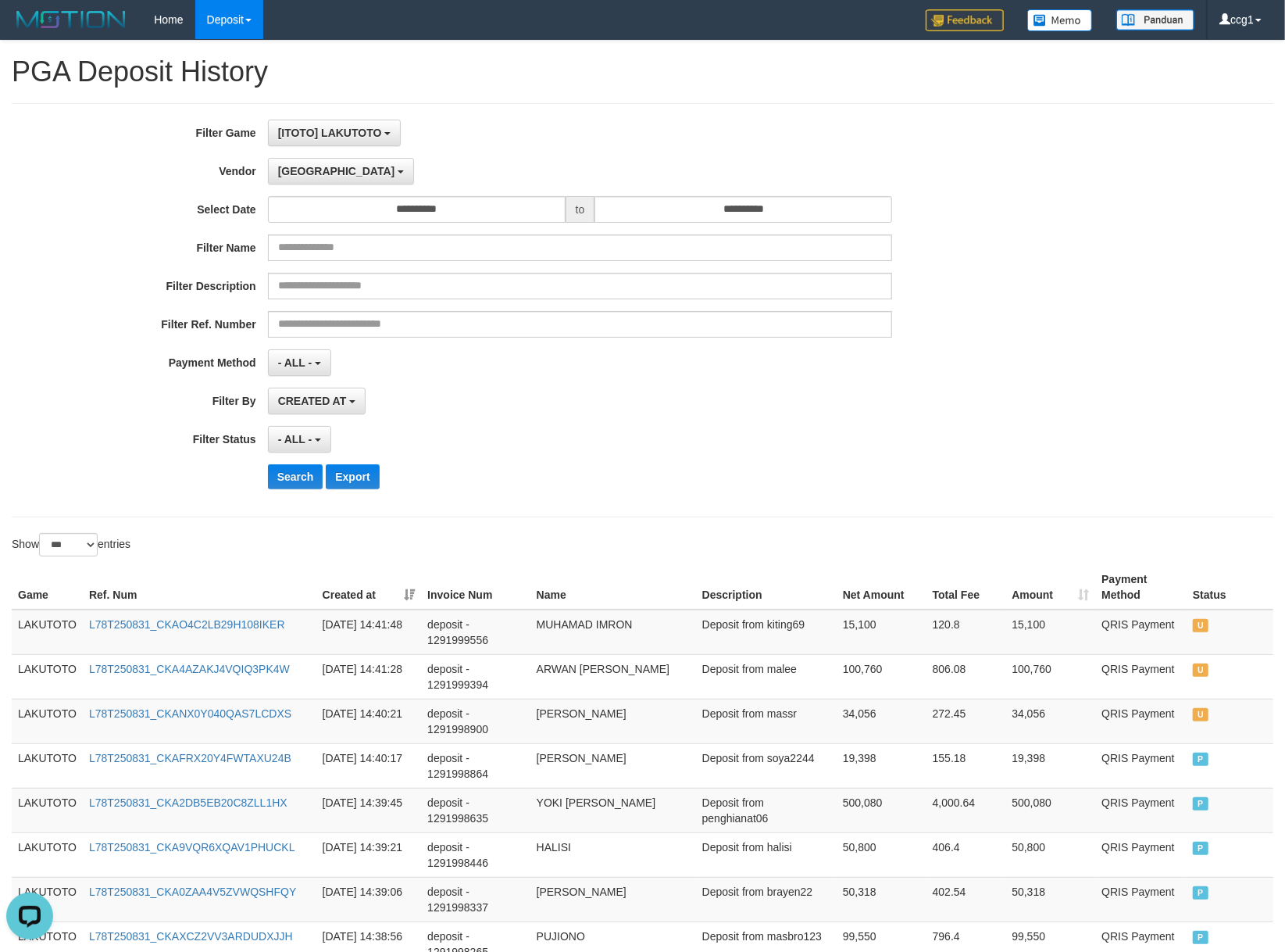
drag, startPoint x: 678, startPoint y: 475, endPoint x: 417, endPoint y: 488, distance: 261.3
click at [598, 488] on div "Search Export" at bounding box center [669, 476] width 803 height 25
drag, startPoint x: 292, startPoint y: 486, endPoint x: 622, endPoint y: 479, distance: 330.1
click at [294, 485] on button "Search" at bounding box center [296, 476] width 56 height 25
click at [696, 476] on div "Search Export" at bounding box center [669, 476] width 803 height 25
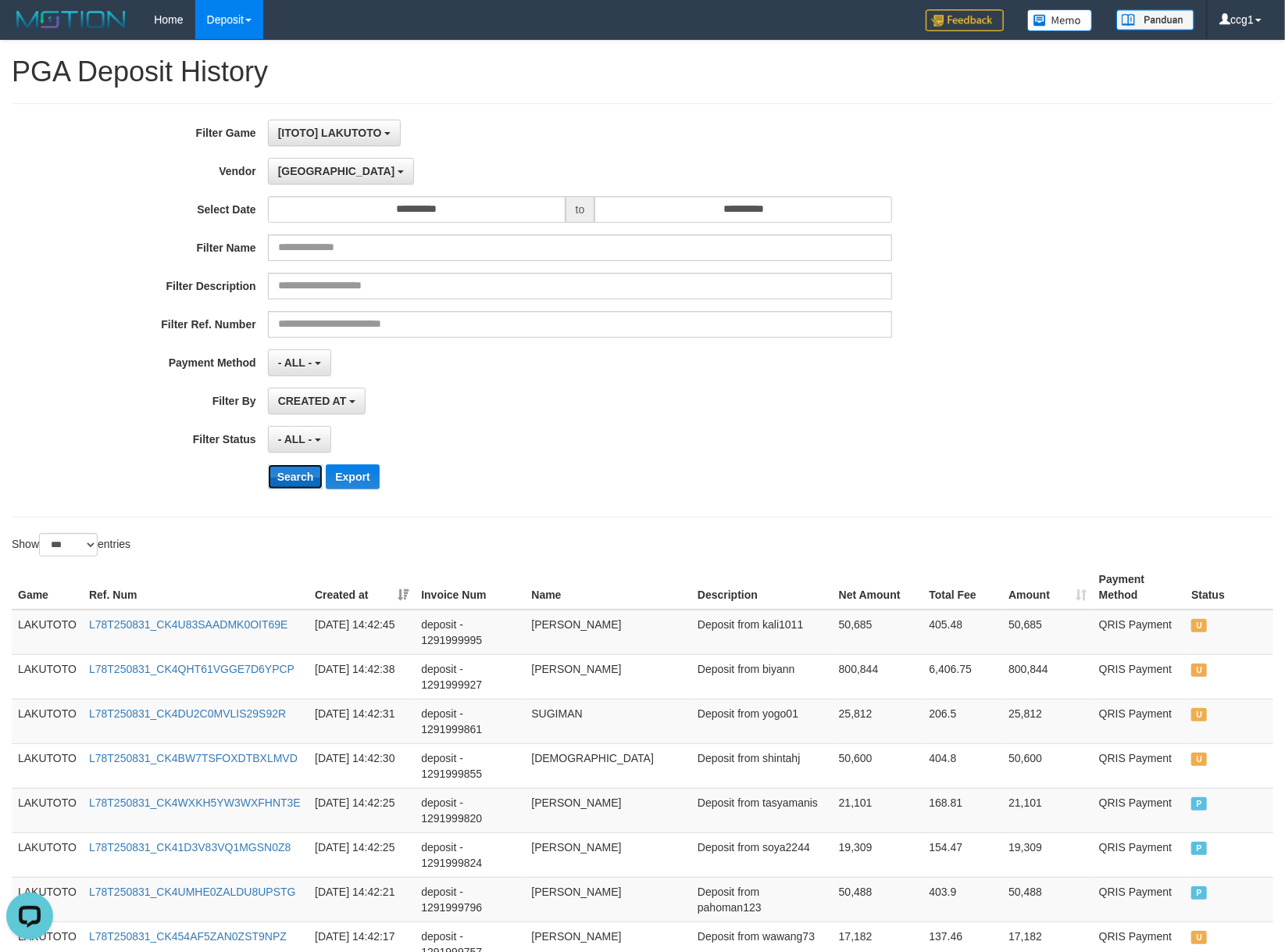
click at [278, 479] on button "Search" at bounding box center [296, 476] width 56 height 25
click at [544, 450] on div "- ALL - SELECT ALL - ALL - SELECT STATUS PENDING/UNPAID PAID CANCELED EXPIRED" at bounding box center [580, 440] width 625 height 27
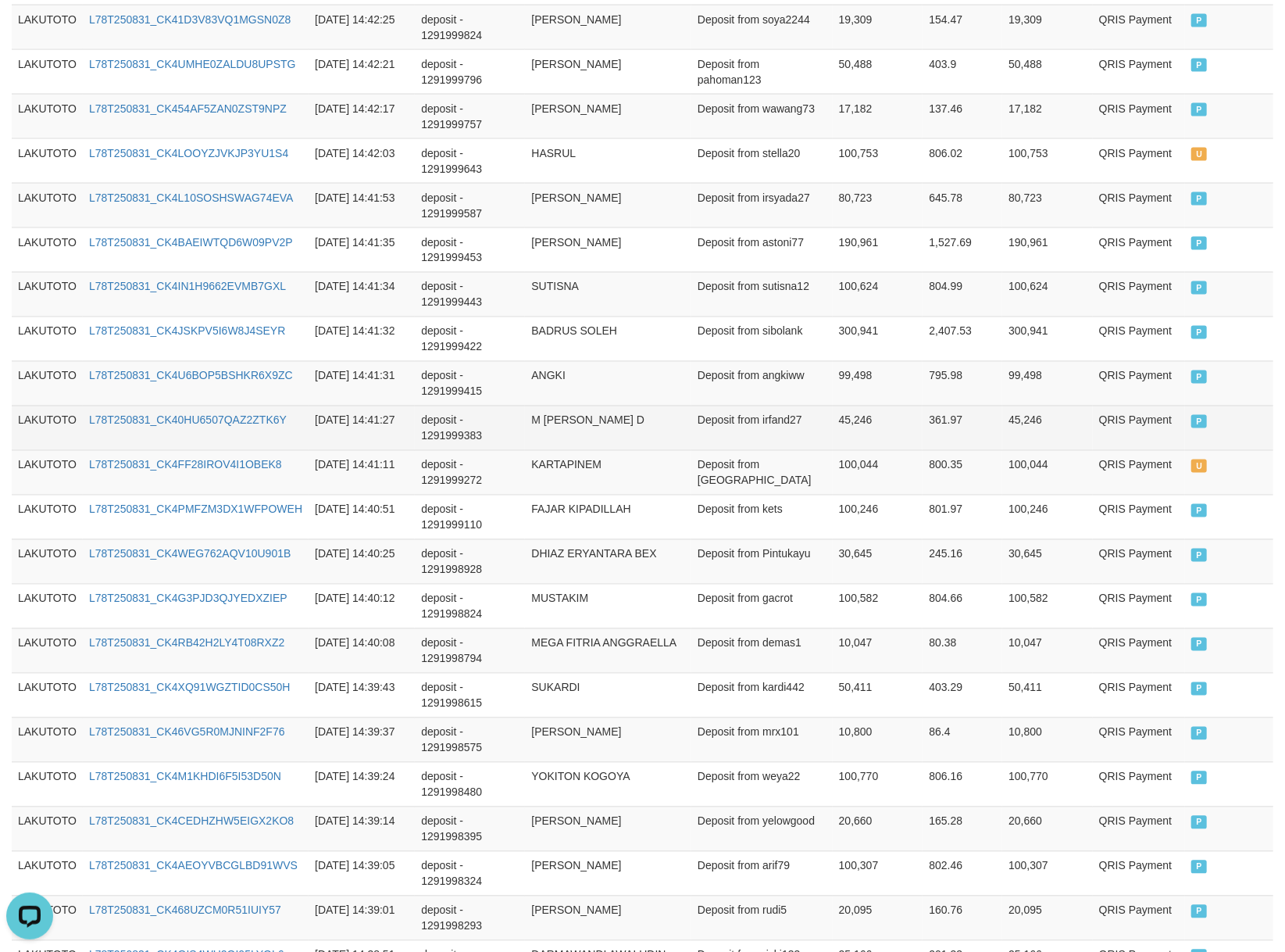
click at [867, 448] on td "45,246" at bounding box center [878, 428] width 90 height 45
click at [785, 450] on td "Deposit from irfand27" at bounding box center [762, 428] width 141 height 45
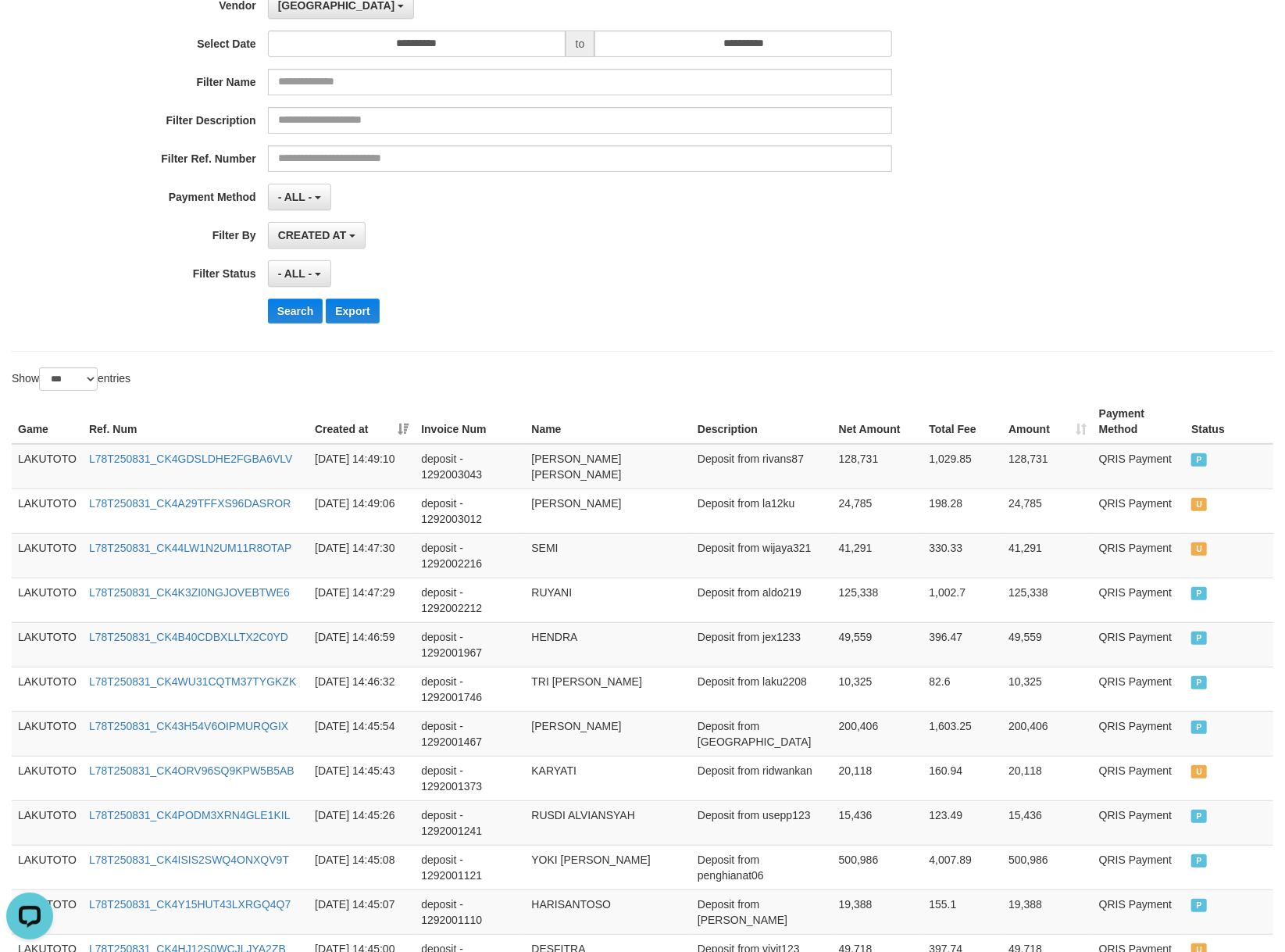
scroll to position [0, 0]
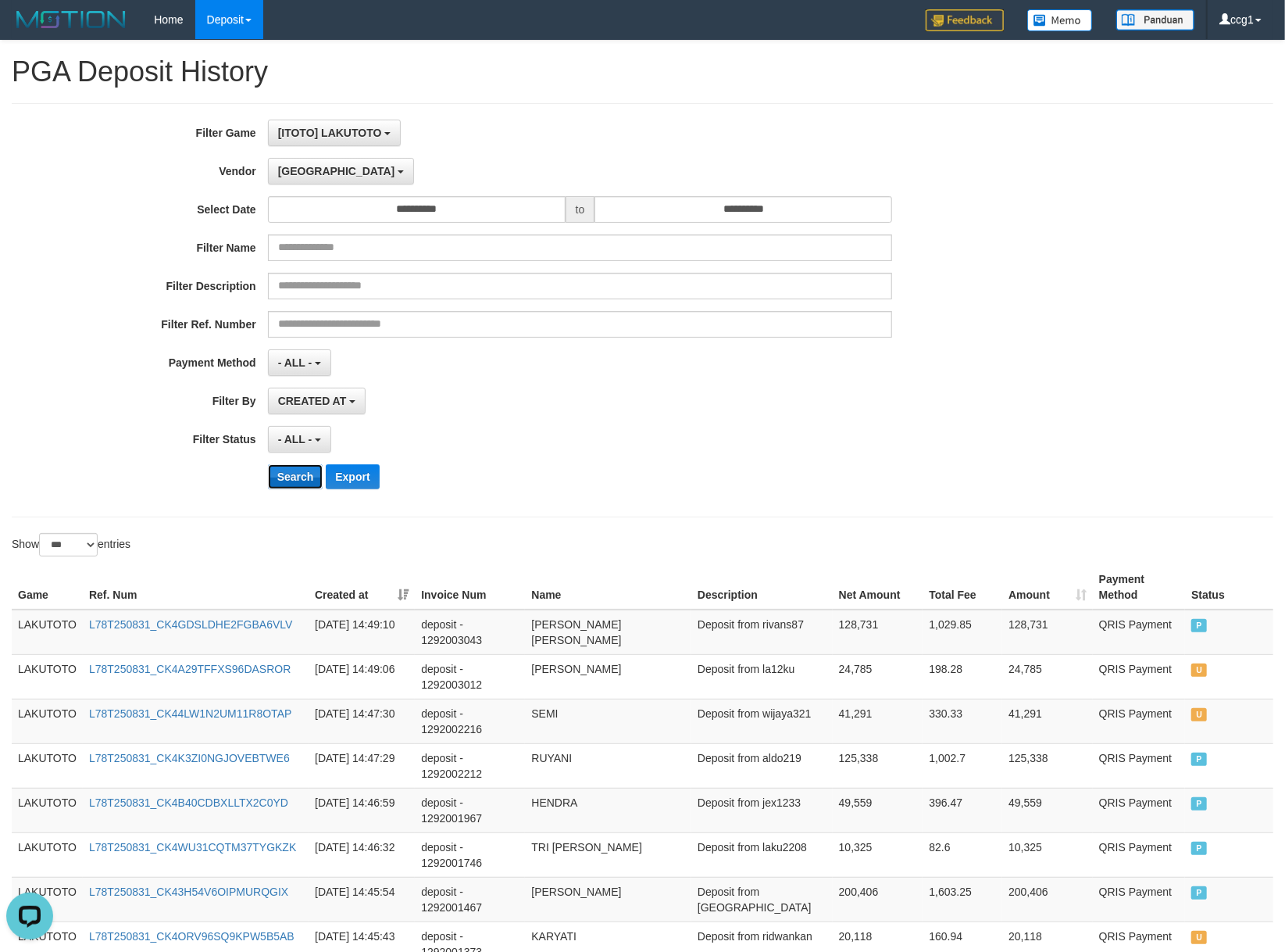
click at [294, 479] on button "Search" at bounding box center [296, 476] width 56 height 25
click at [470, 434] on div "- ALL - SELECT ALL - ALL - SELECT STATUS PENDING/UNPAID PAID CANCELED EXPIRED" at bounding box center [580, 440] width 625 height 27
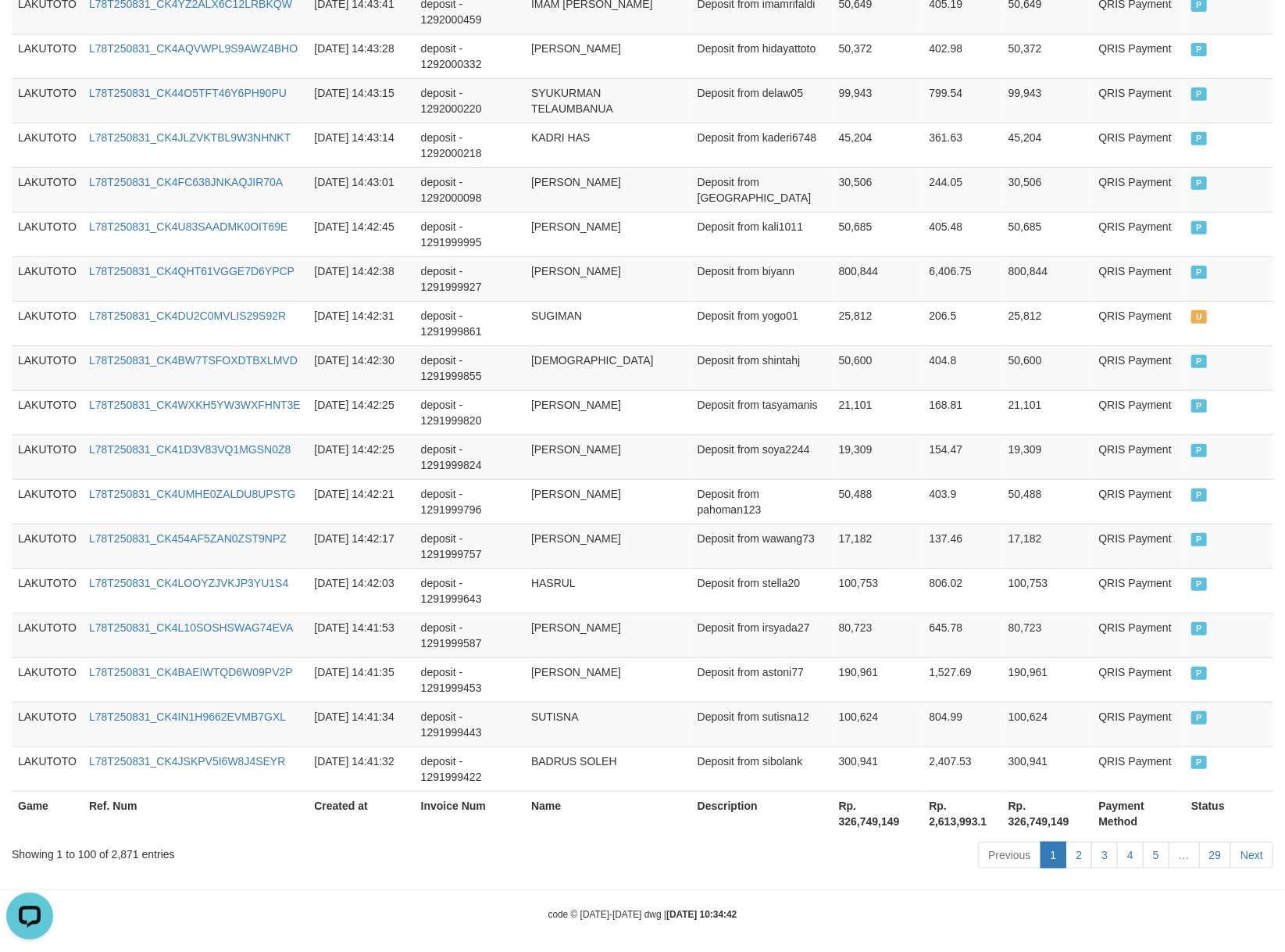
scroll to position [1316, 0]
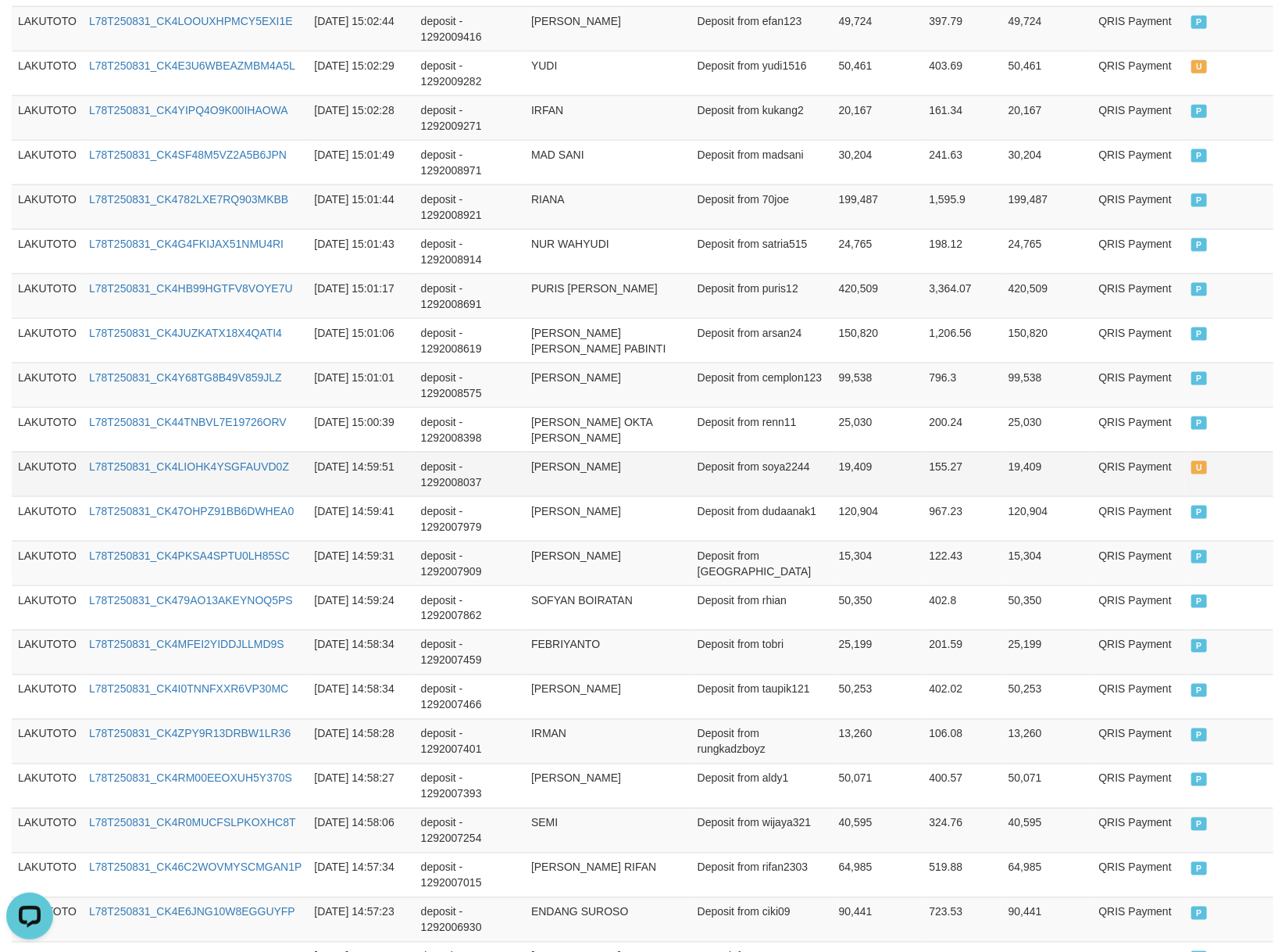
click at [686, 489] on td "[PERSON_NAME]" at bounding box center [608, 474] width 167 height 45
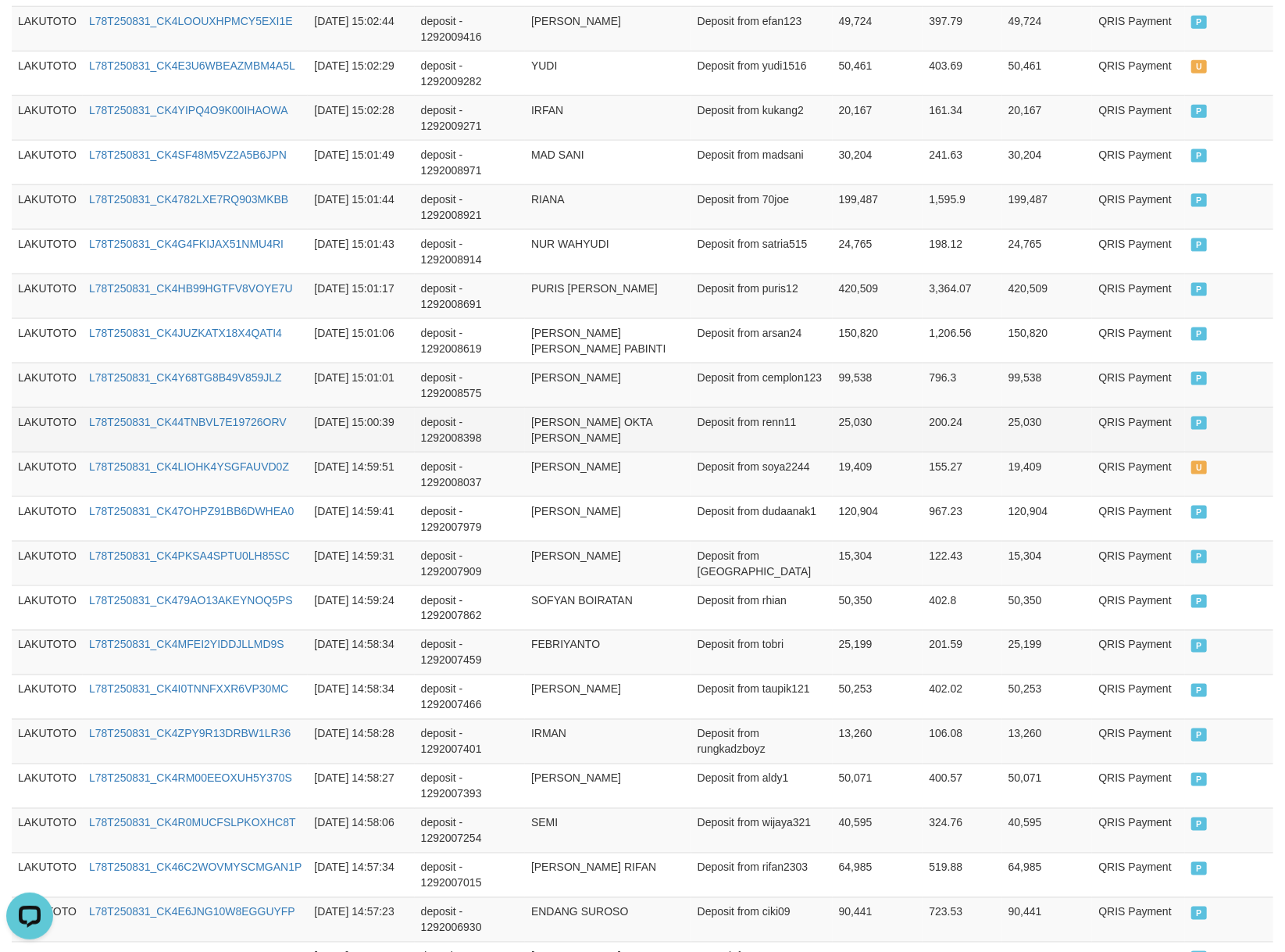
click at [633, 416] on td "[PERSON_NAME] OKTA [PERSON_NAME]" at bounding box center [608, 430] width 167 height 45
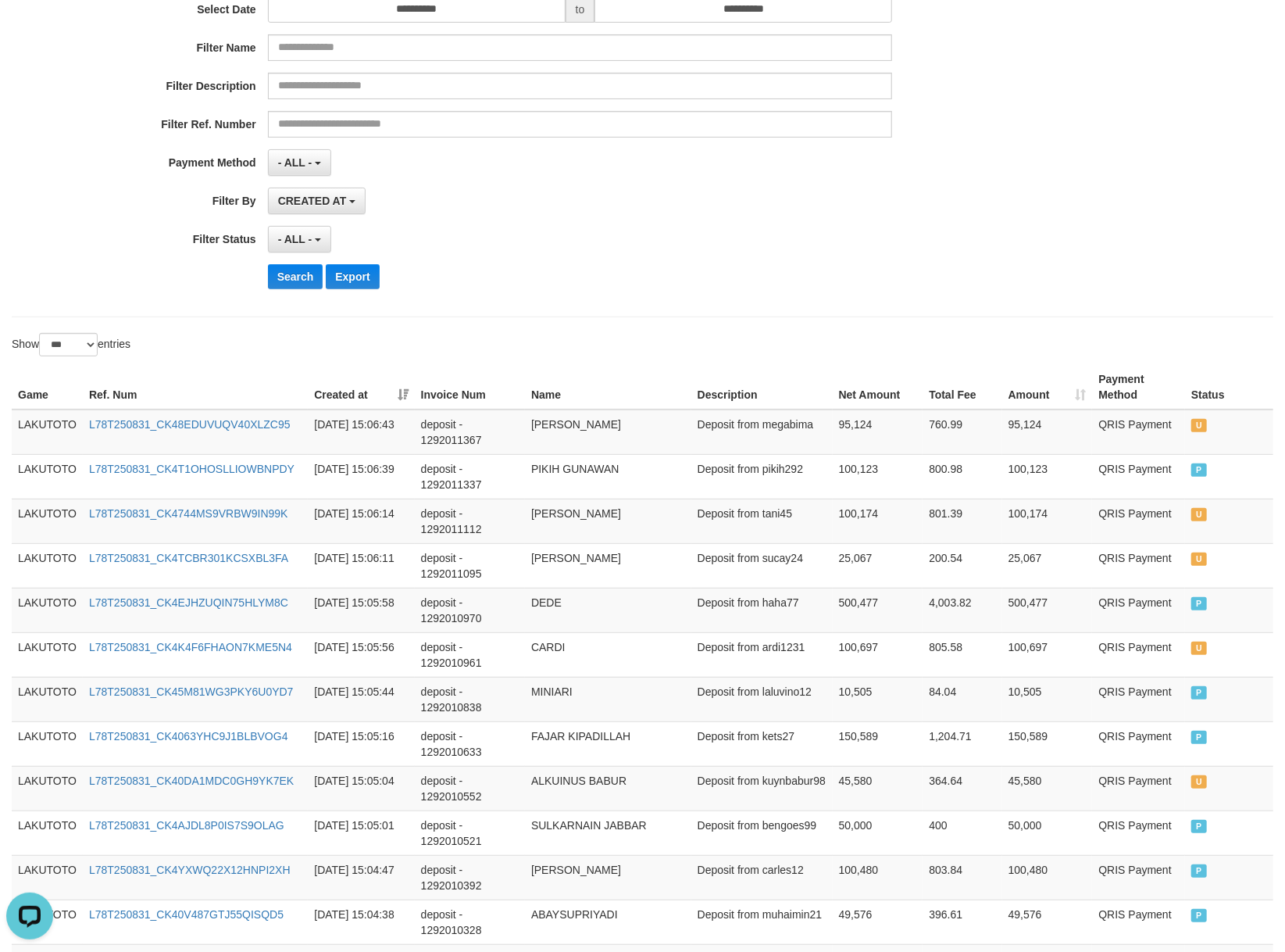
scroll to position [0, 0]
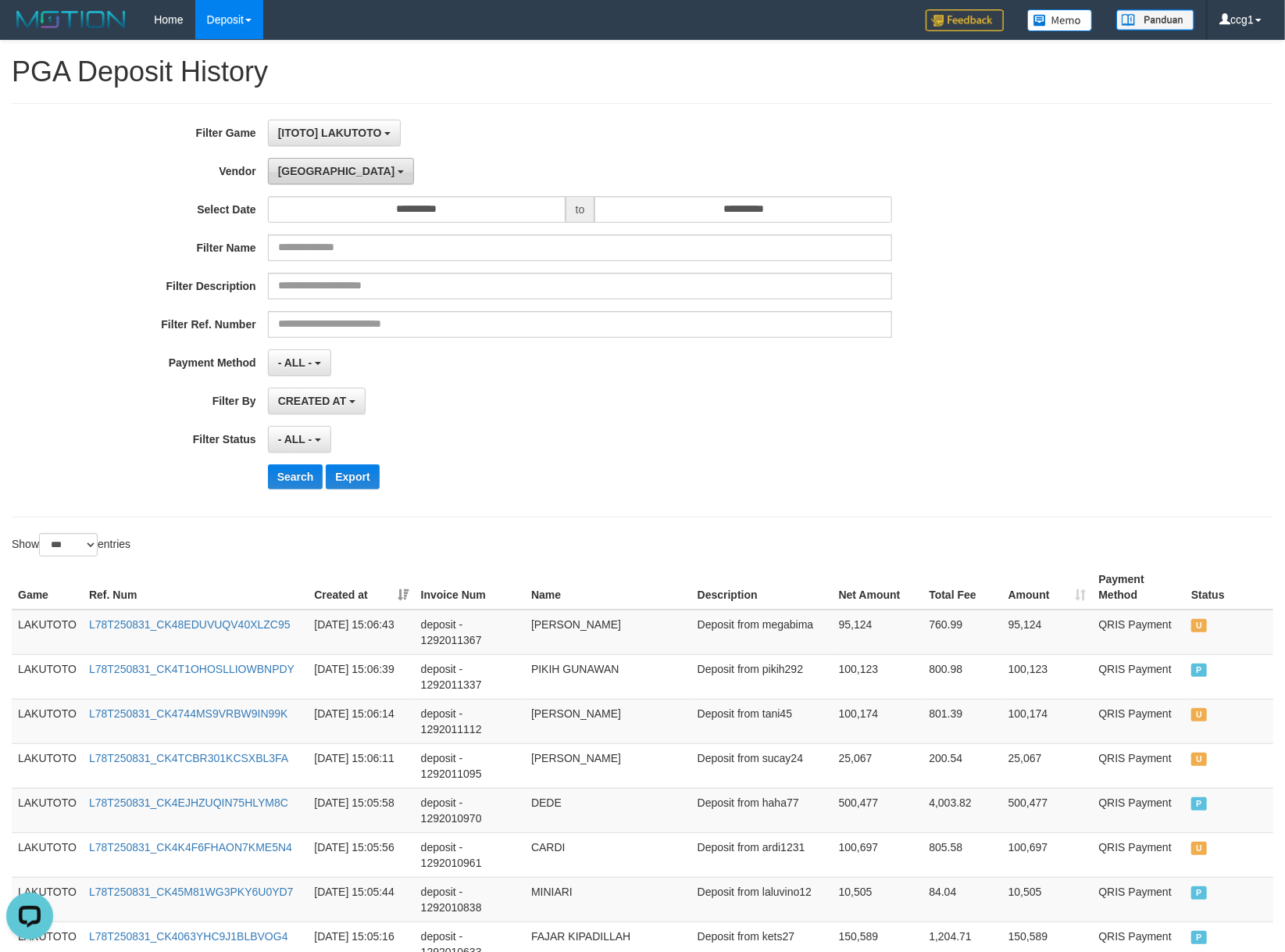
click at [310, 174] on button "[GEOGRAPHIC_DATA]" at bounding box center [340, 171] width 146 height 27
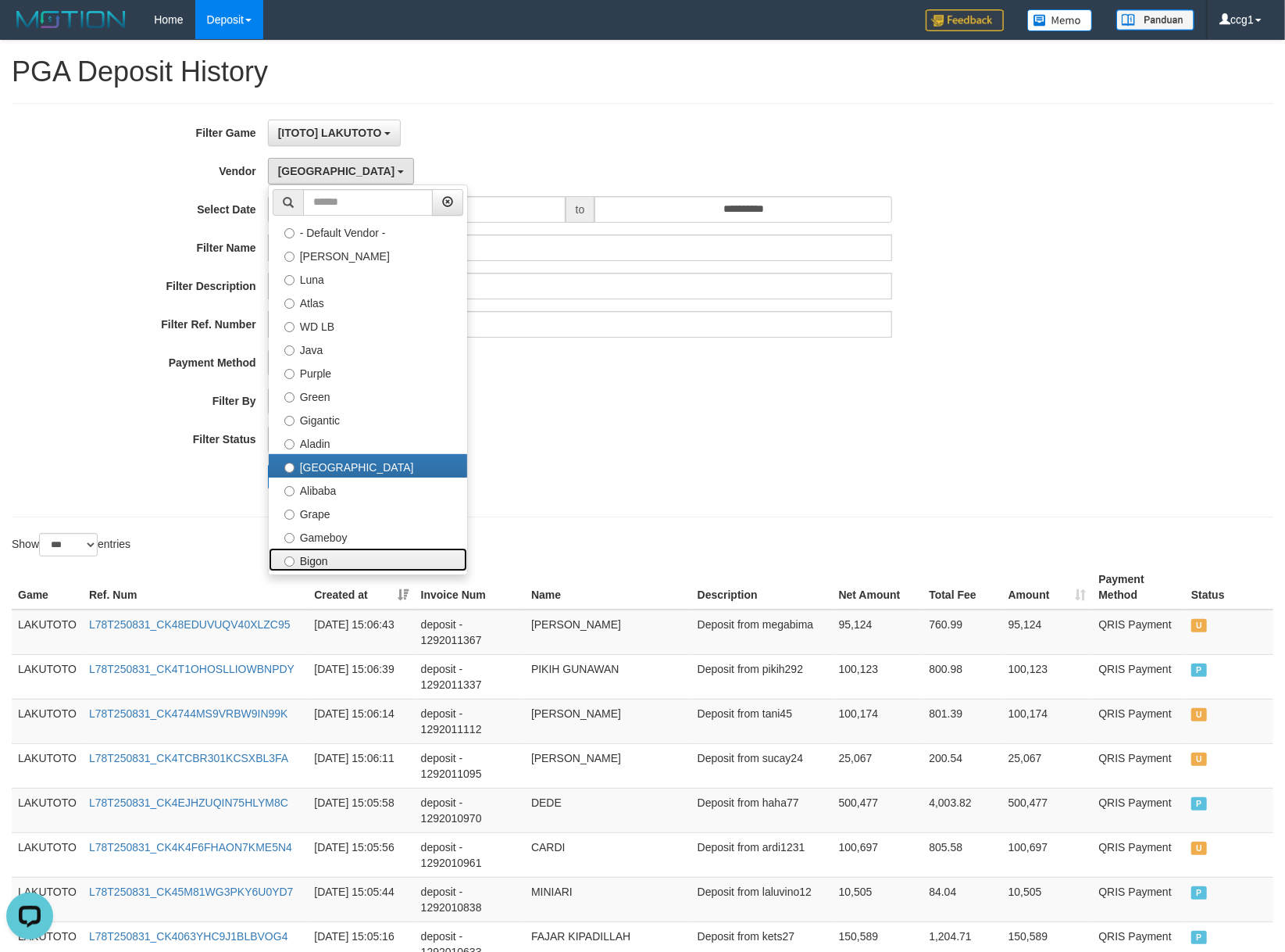
click at [359, 558] on label "Bigon" at bounding box center [368, 560] width 199 height 23
select select "**********"
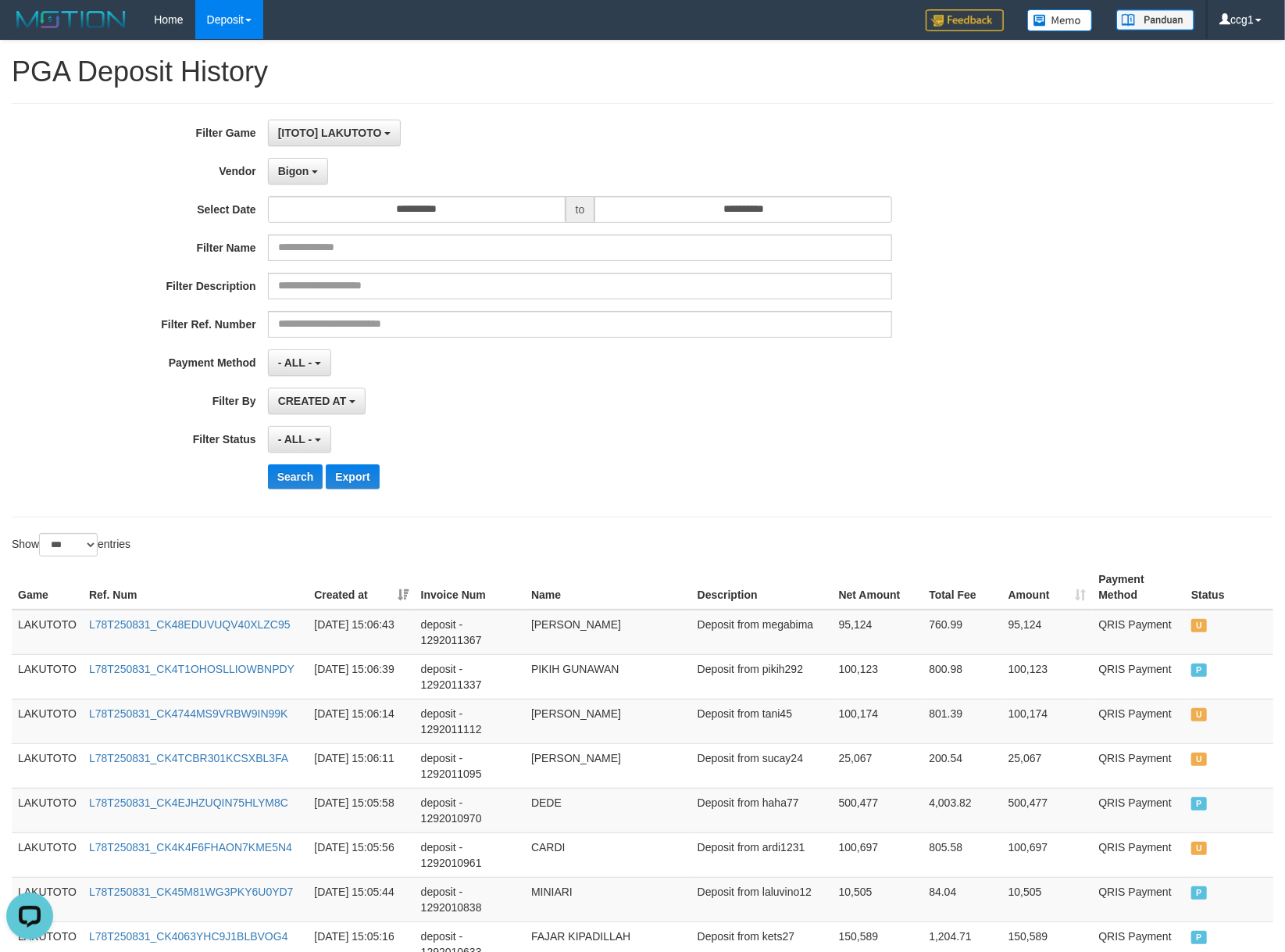
drag, startPoint x: 543, startPoint y: 507, endPoint x: 461, endPoint y: 508, distance: 82.0
click at [537, 508] on div "**********" at bounding box center [642, 310] width 1262 height 414
click at [297, 476] on button "Search" at bounding box center [296, 476] width 56 height 25
click at [276, 470] on button "Search" at bounding box center [296, 476] width 56 height 25
click at [744, 434] on div "- ALL - SELECT ALL - ALL - SELECT STATUS PENDING/UNPAID PAID CANCELED EXPIRED" at bounding box center [580, 440] width 625 height 27
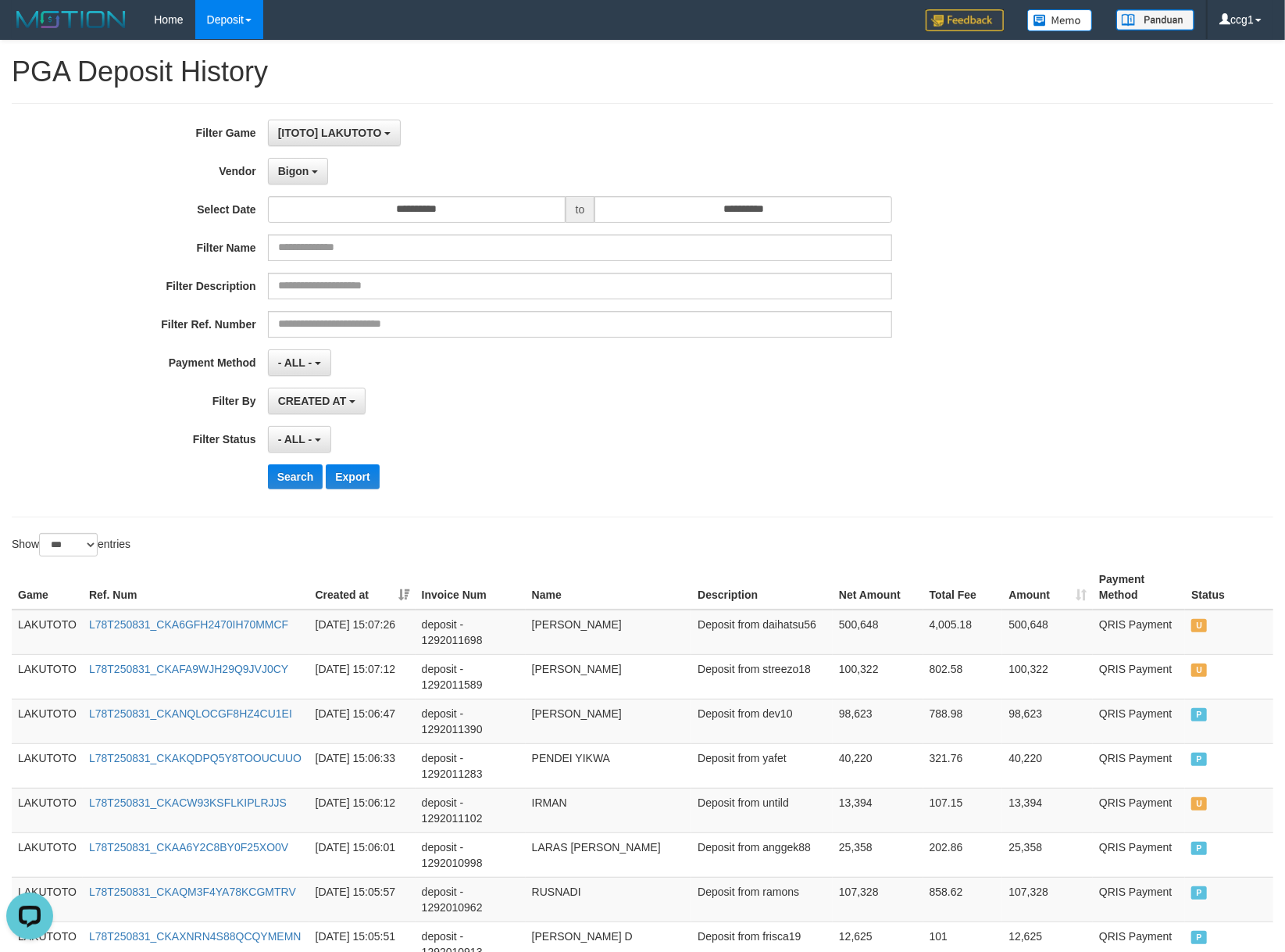
click at [660, 434] on div "- ALL - SELECT ALL - ALL - SELECT STATUS PENDING/UNPAID PAID CANCELED EXPIRED" at bounding box center [580, 440] width 625 height 27
